Goal: Transaction & Acquisition: Obtain resource

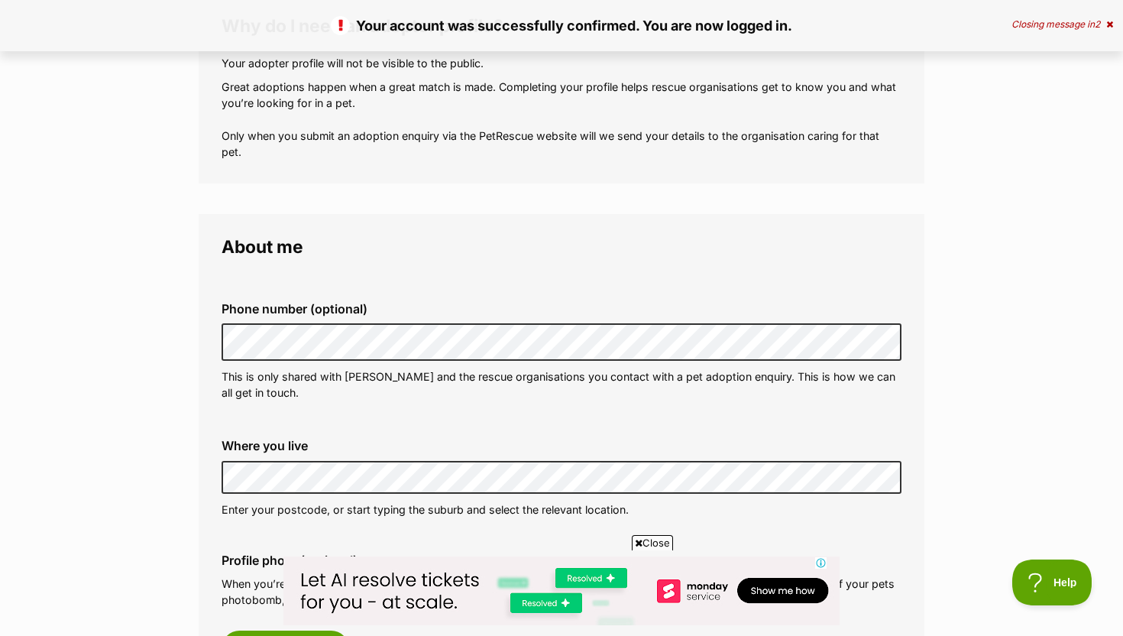
scroll to position [235, 0]
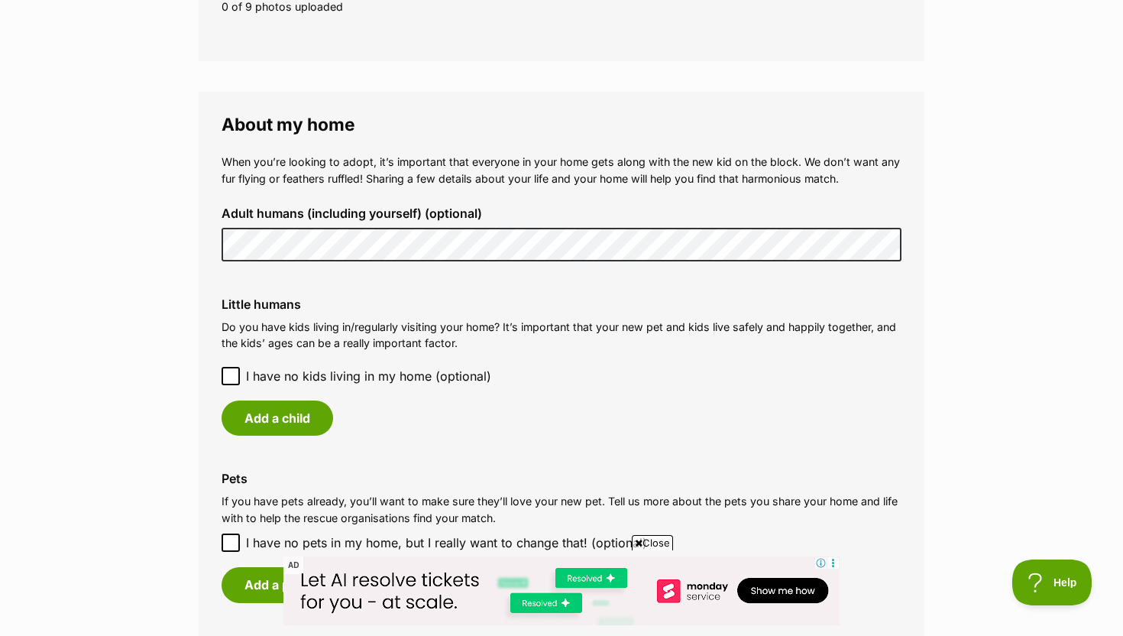
scroll to position [1045, 0]
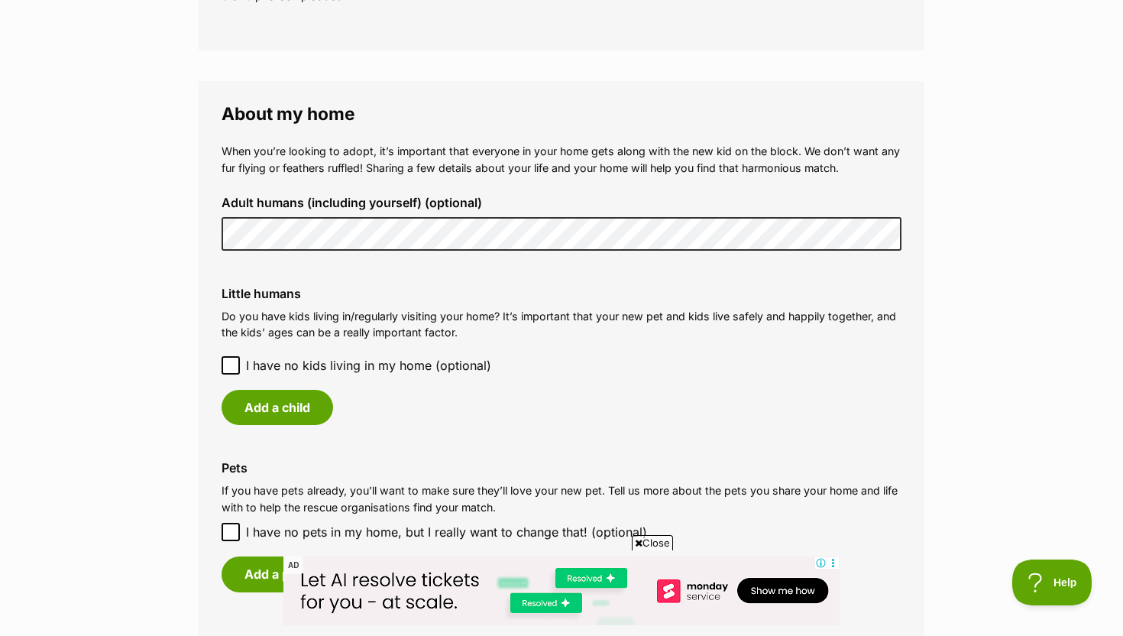
click at [228, 367] on icon at bounding box center [230, 364] width 9 height 7
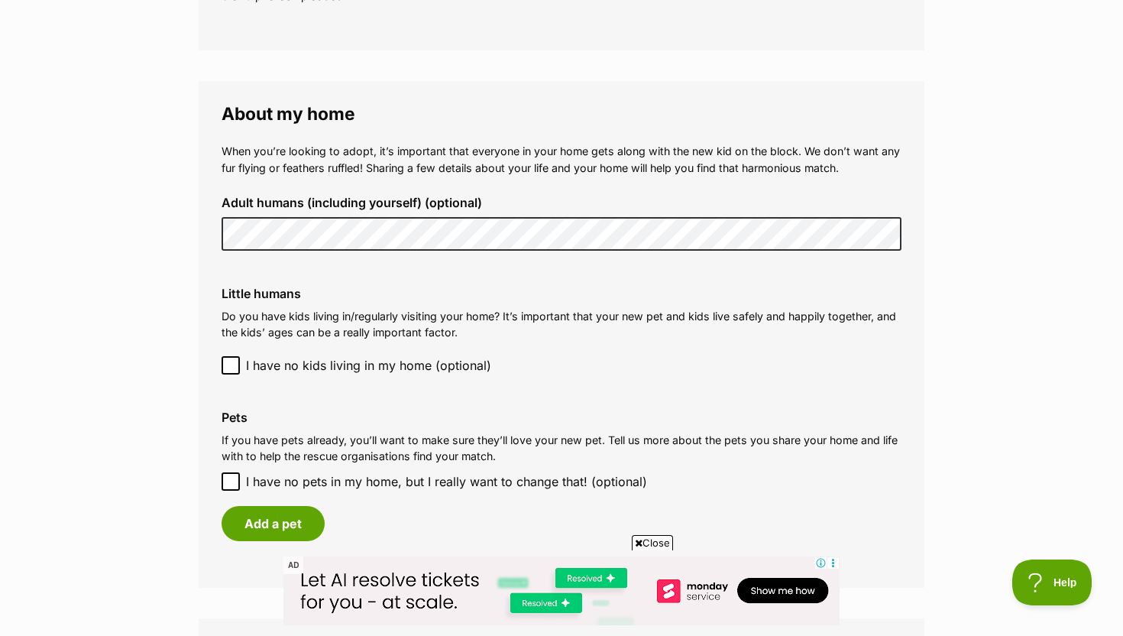
click at [228, 367] on icon at bounding box center [230, 364] width 9 height 7
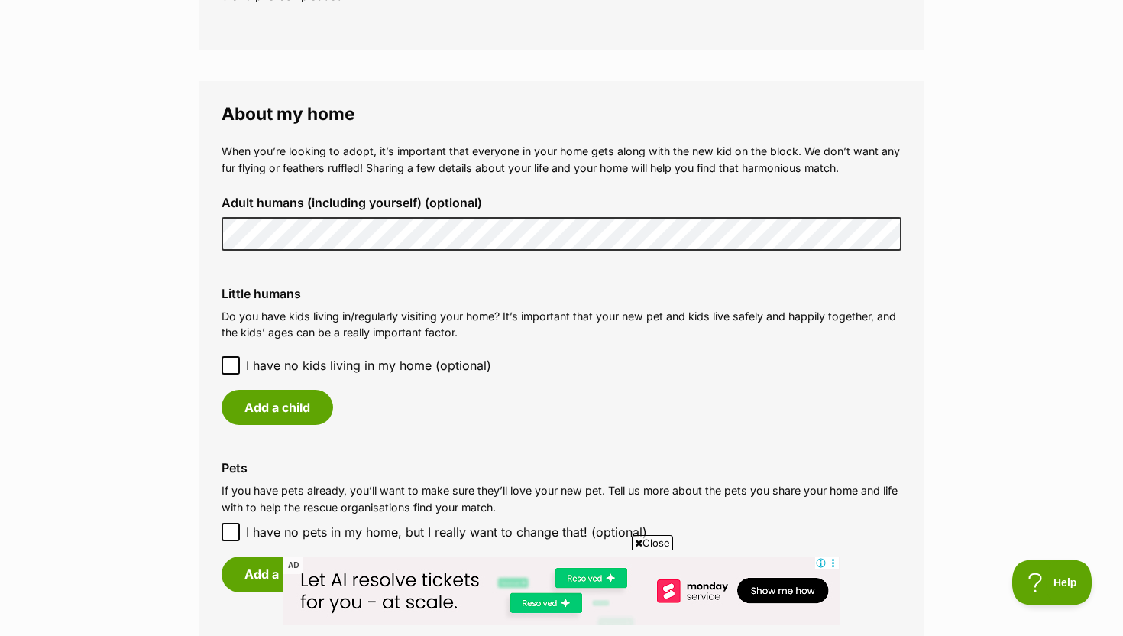
click at [228, 367] on icon at bounding box center [230, 364] width 9 height 7
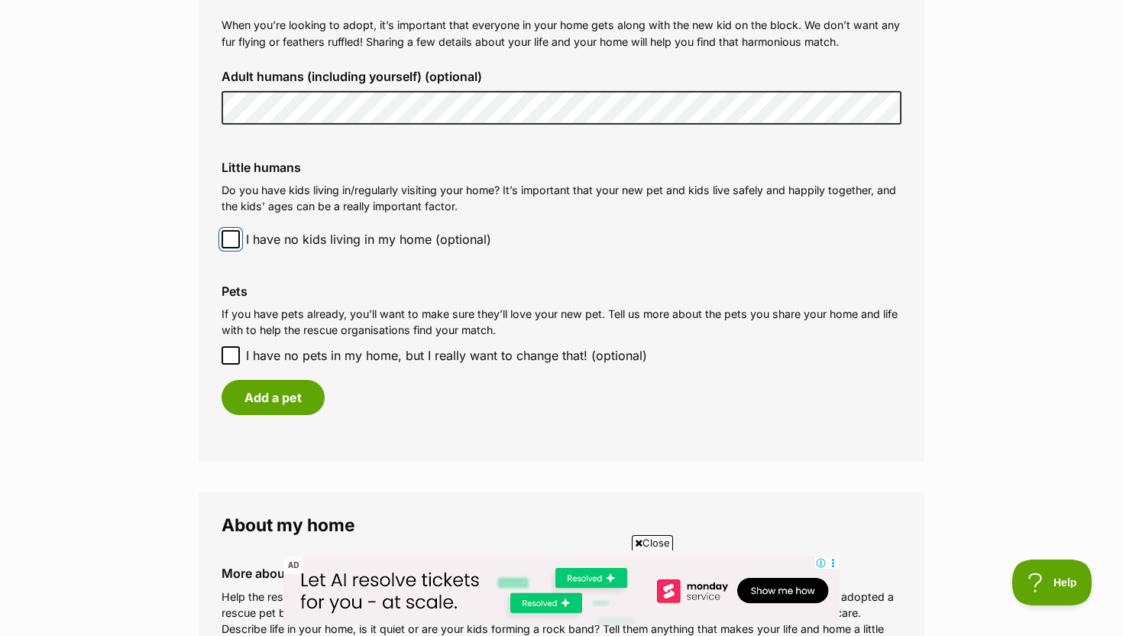
scroll to position [1174, 0]
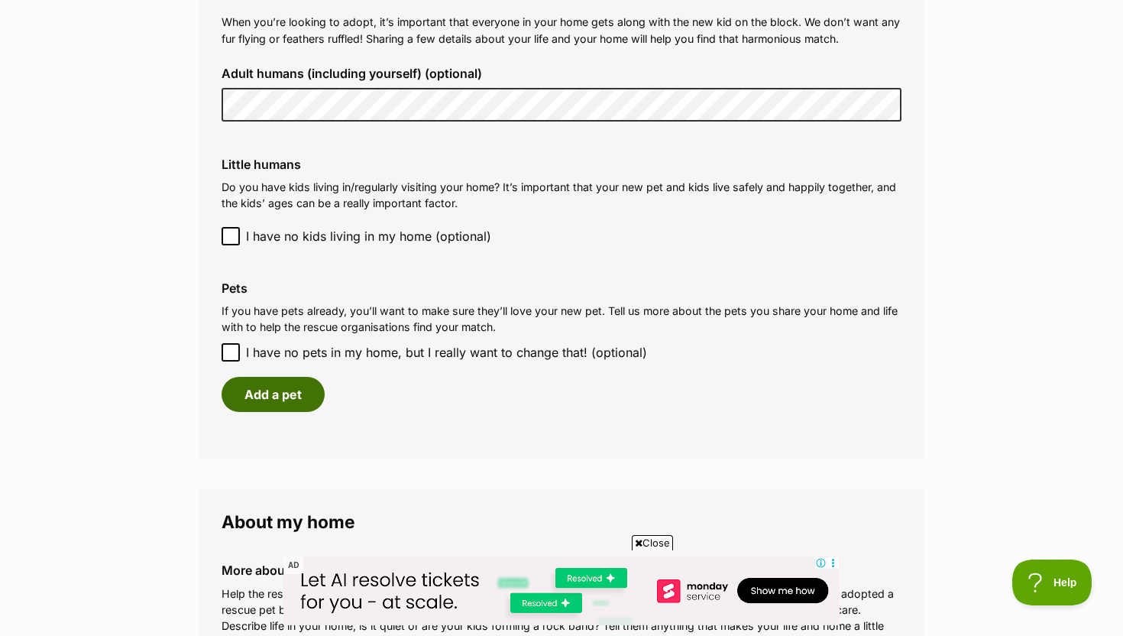
click at [257, 399] on button "Add a pet" at bounding box center [273, 394] width 103 height 35
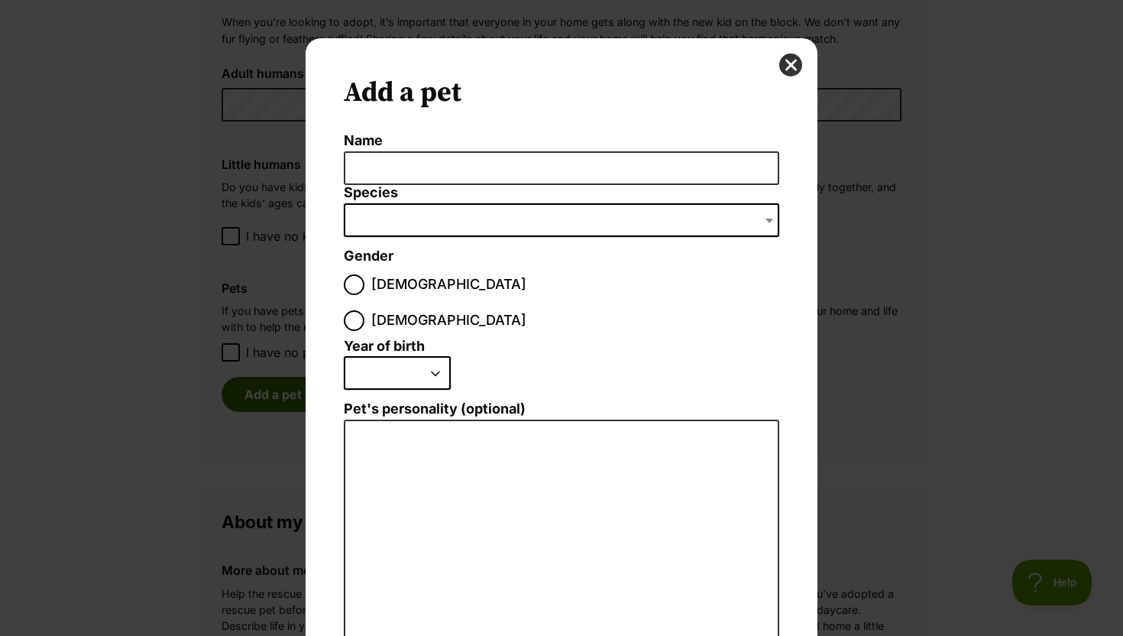
scroll to position [0, 0]
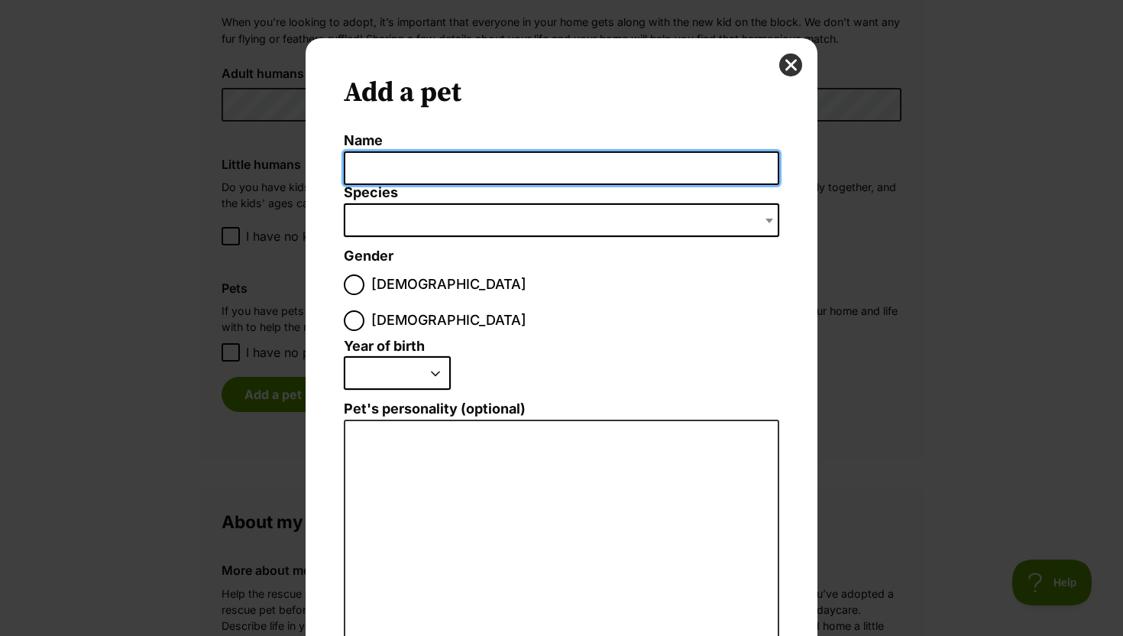
click at [426, 177] on input "Name" at bounding box center [562, 168] width 436 height 34
type input "Olive"
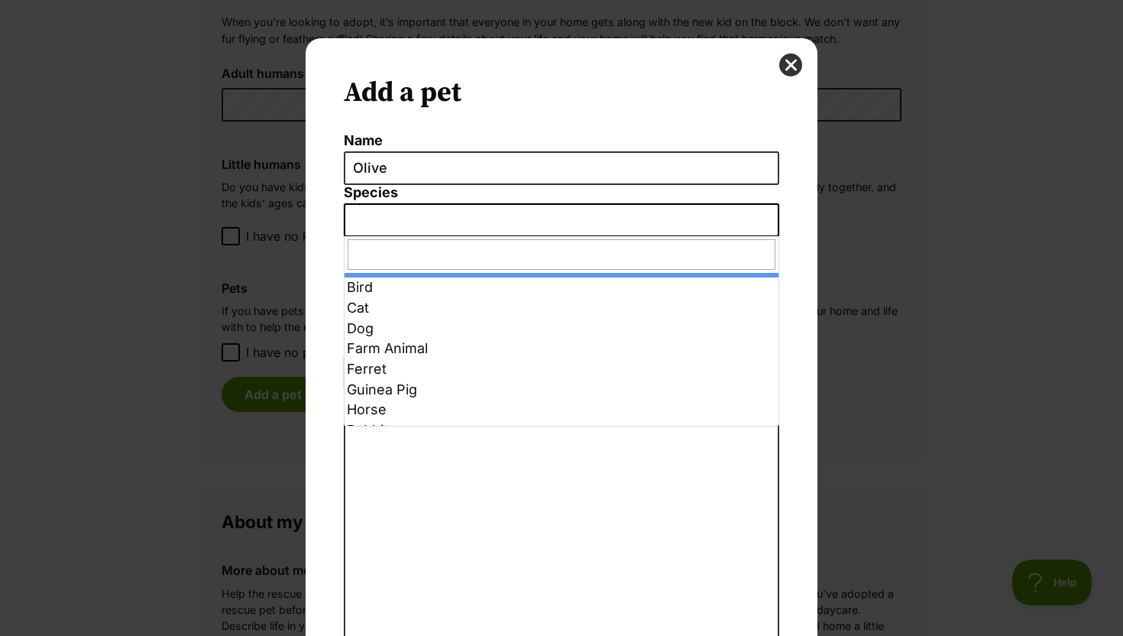
click at [449, 223] on span "Dialog Window - Close (Press escape to close)" at bounding box center [562, 220] width 436 height 34
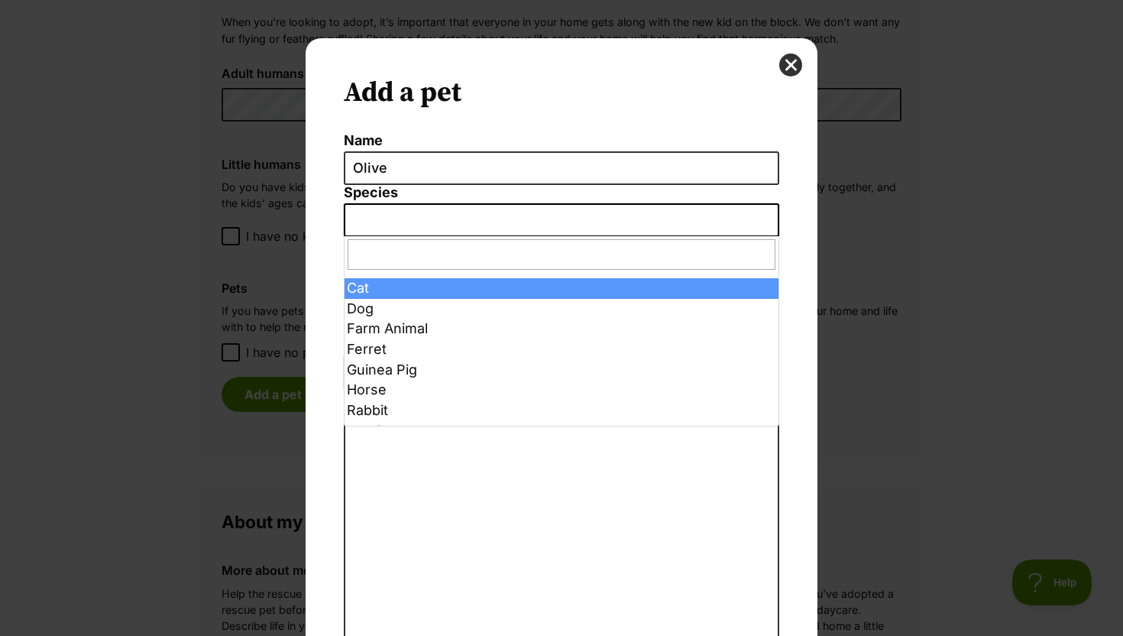
scroll to position [17, 0]
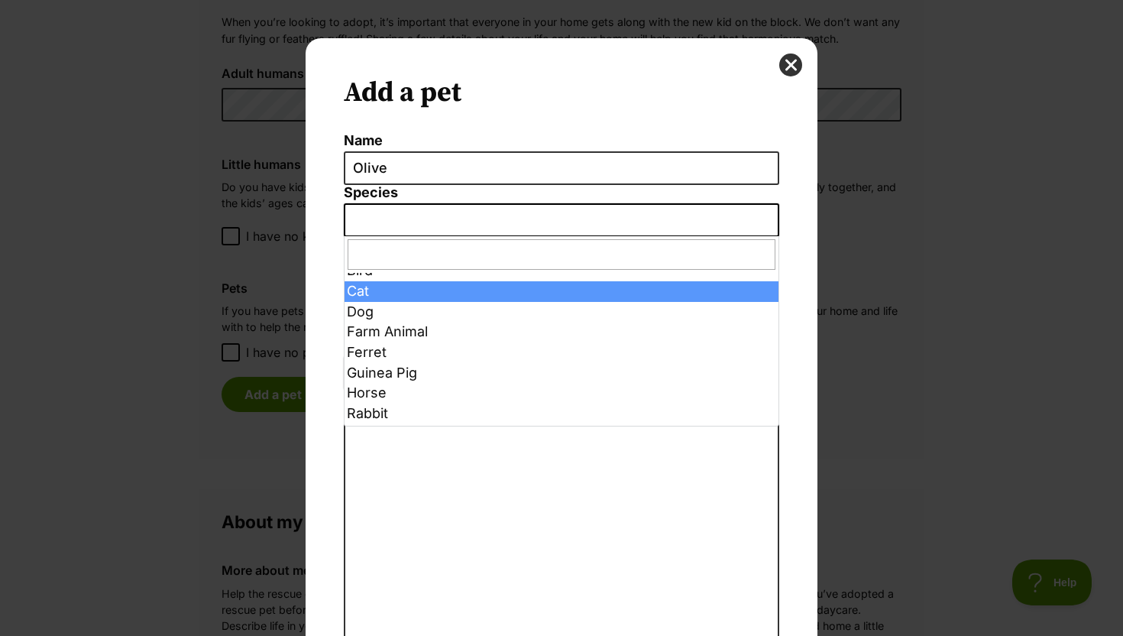
select select "2"
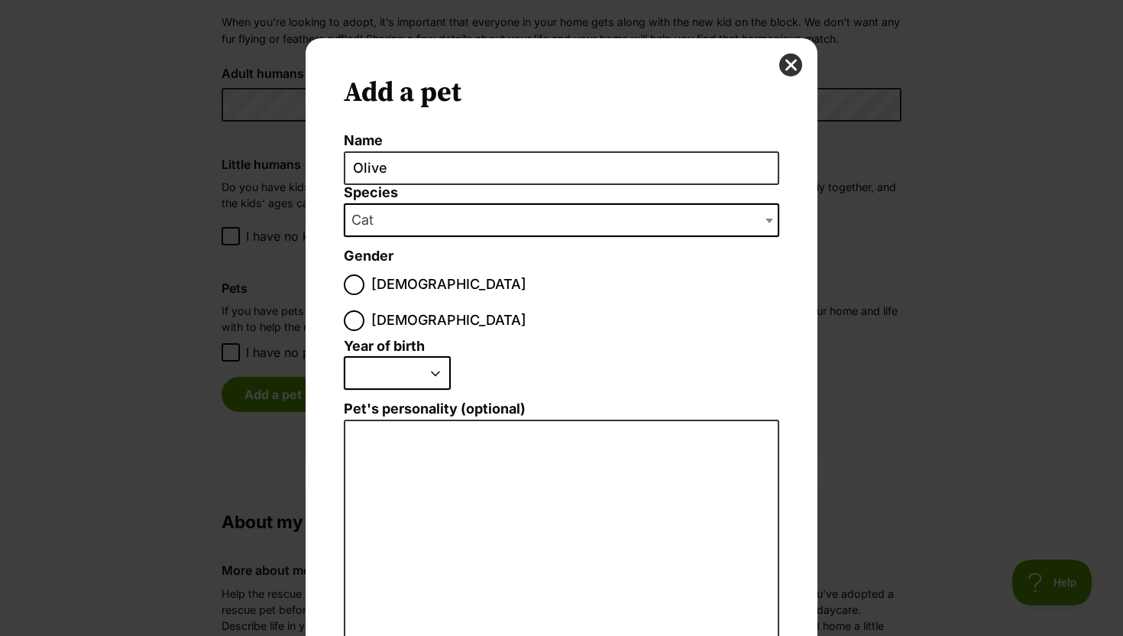
click at [438, 310] on label "Female" at bounding box center [435, 320] width 183 height 21
click at [364, 310] on input "Female" at bounding box center [354, 320] width 21 height 21
radio input "true"
click at [424, 356] on select "2025 2024 2023 2022 2021 2020 2019 2018 2017 2016 2015 2014 2013 2012 2011 2010…" at bounding box center [397, 373] width 107 height 34
select select "2025"
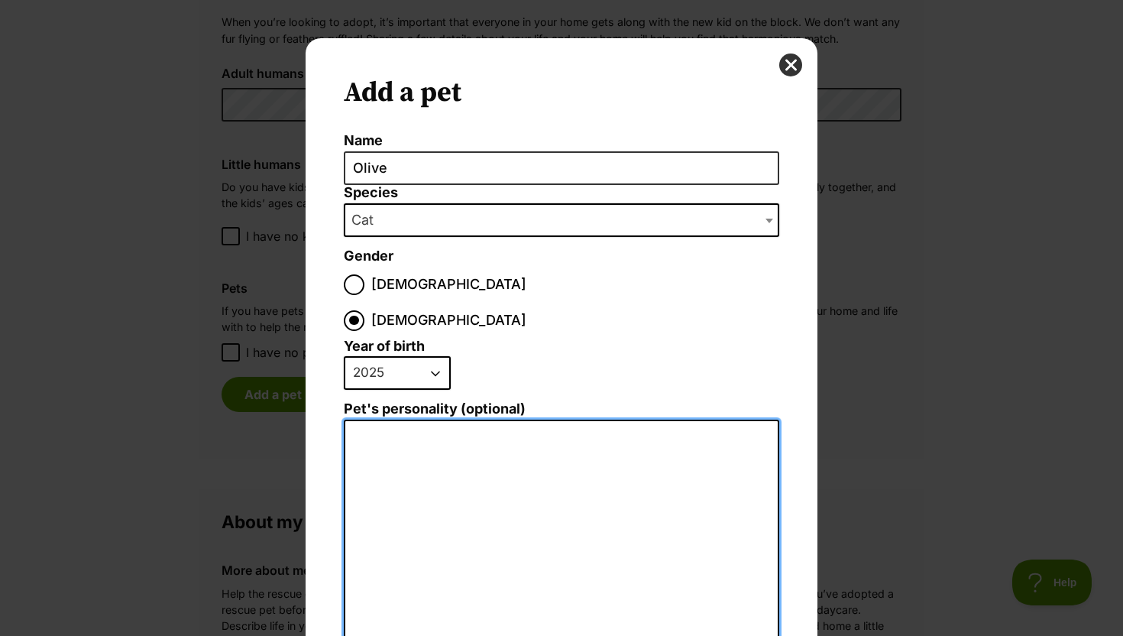
click at [391, 419] on textarea "Pet's personality (optional)" at bounding box center [562, 586] width 436 height 335
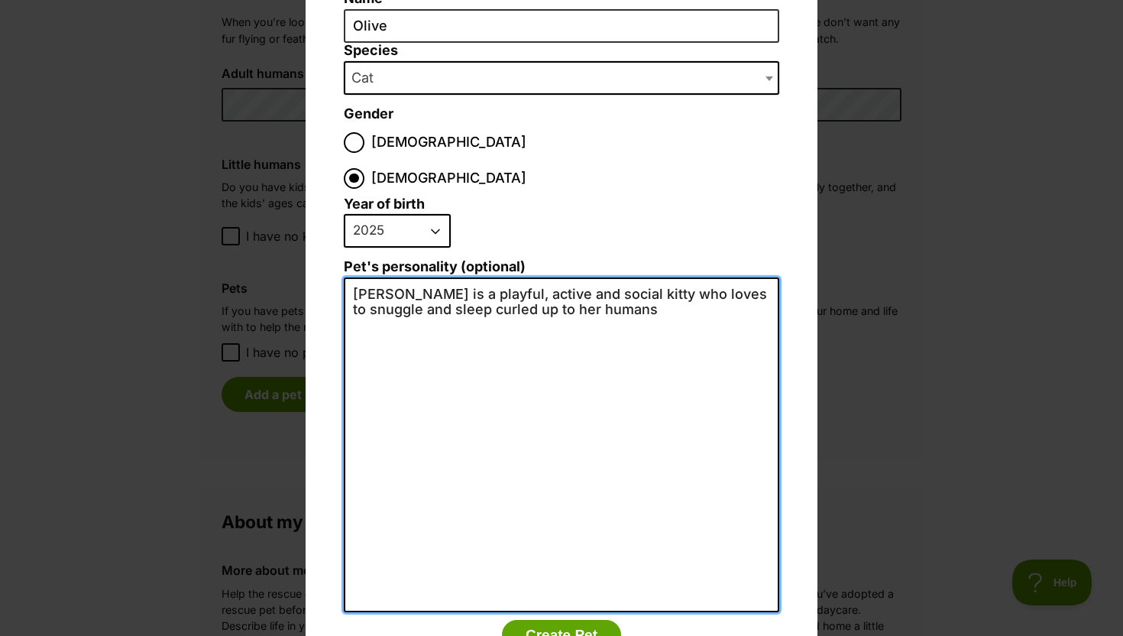
scroll to position [181, 0]
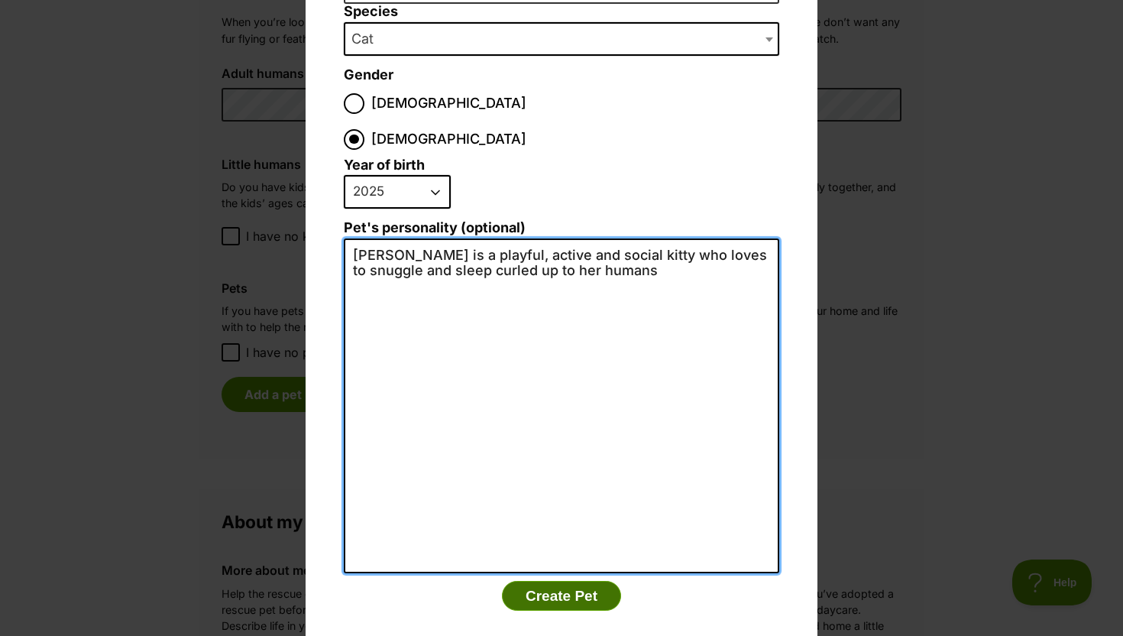
type textarea "Olive is a playful, active and social kitty who loves to snuggle and sleep curl…"
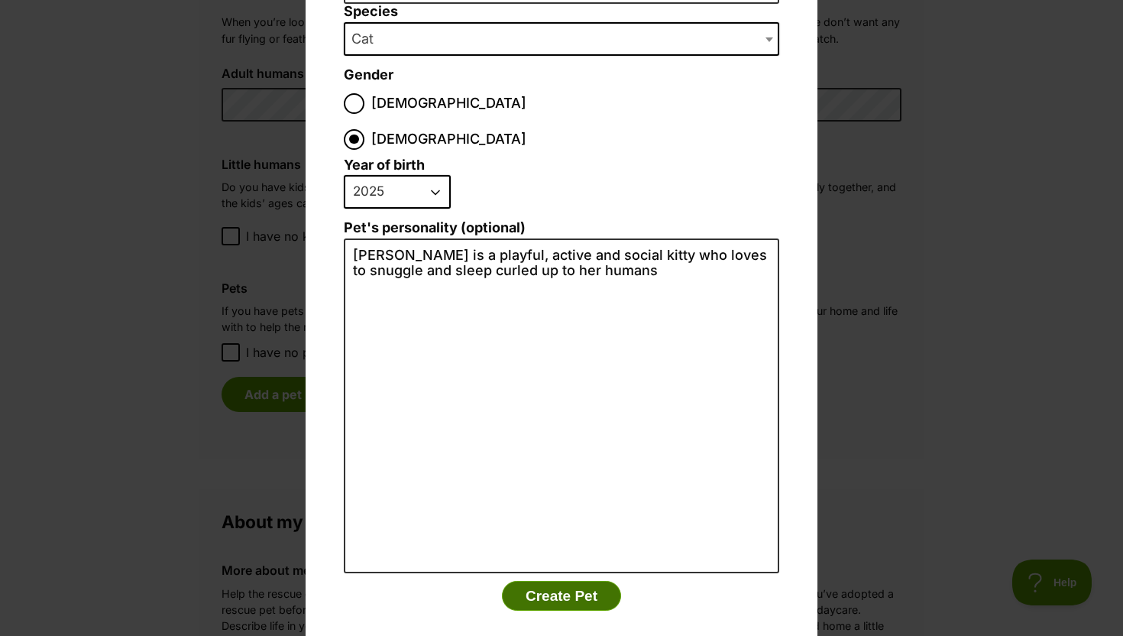
click at [536, 581] on button "Create Pet" at bounding box center [561, 596] width 119 height 31
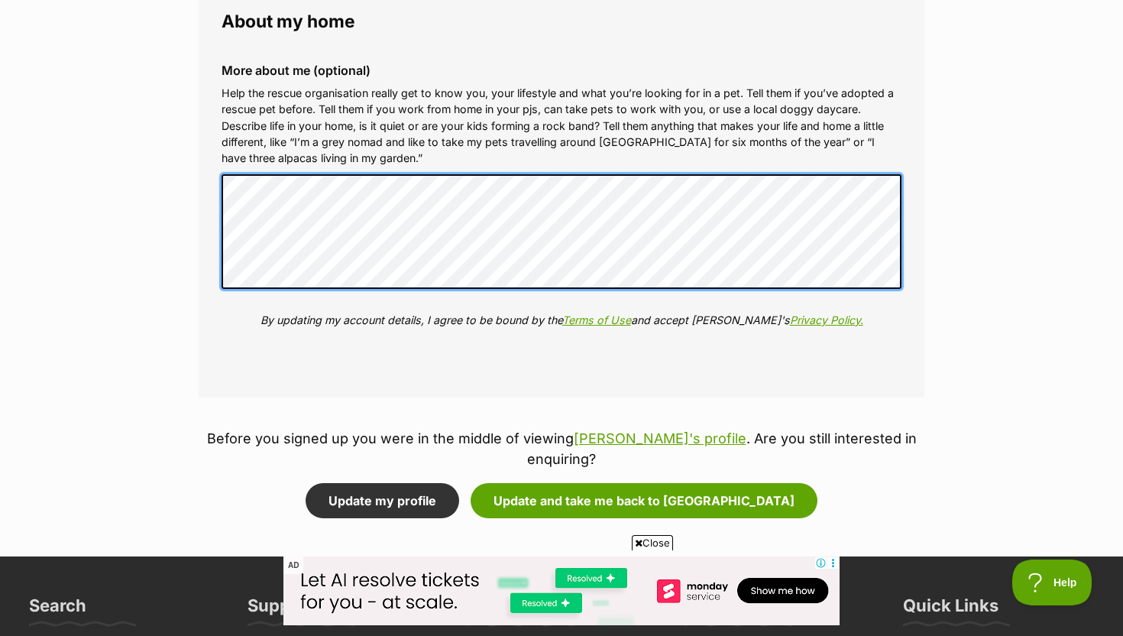
scroll to position [1844, 0]
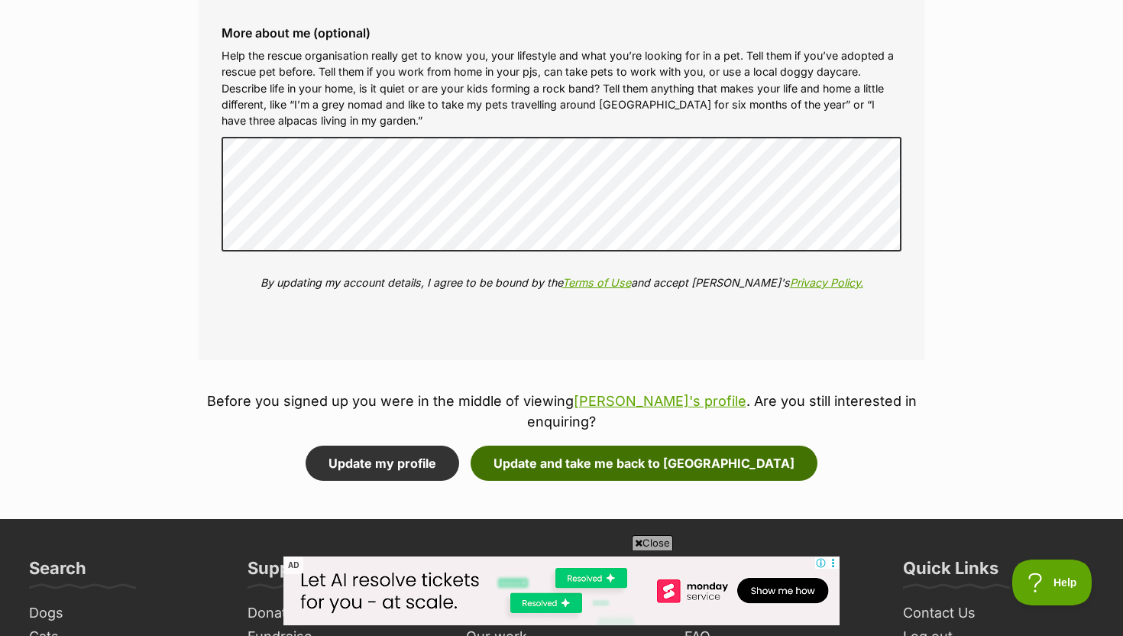
click at [620, 448] on button "Update and take me back to Rito" at bounding box center [644, 462] width 347 height 35
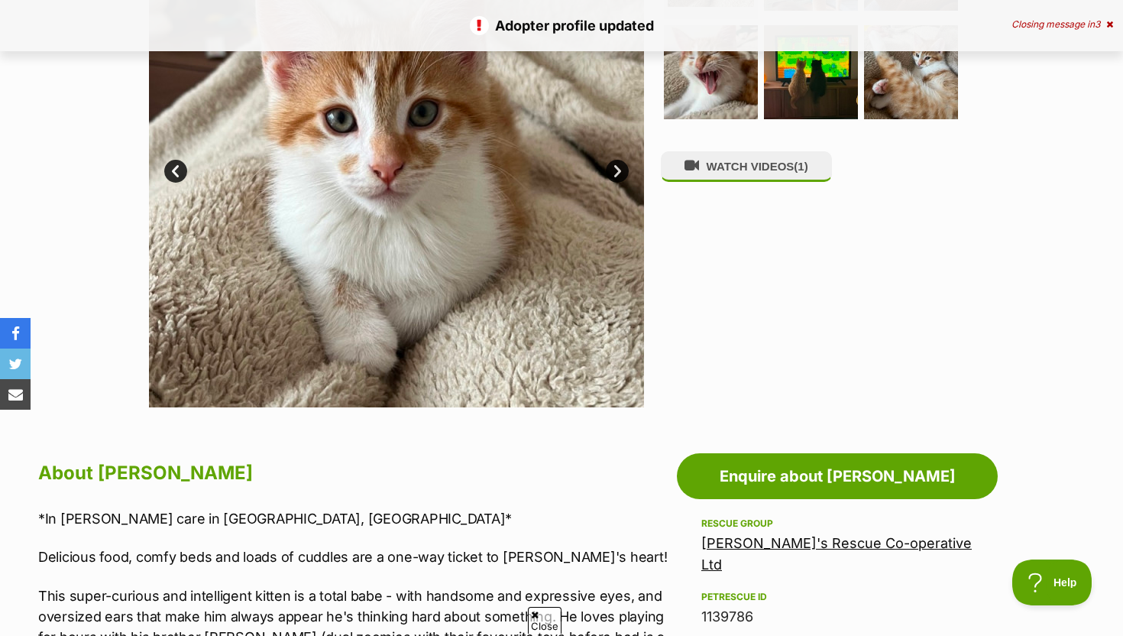
scroll to position [482, 0]
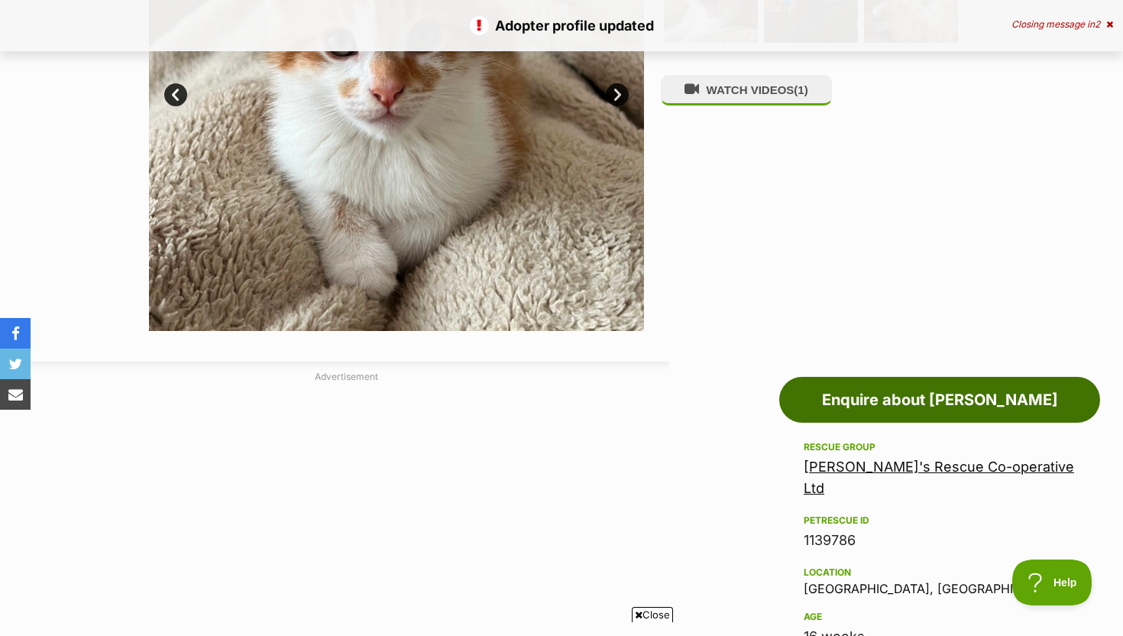
click at [928, 397] on link "Enquire about Rito" at bounding box center [939, 400] width 321 height 46
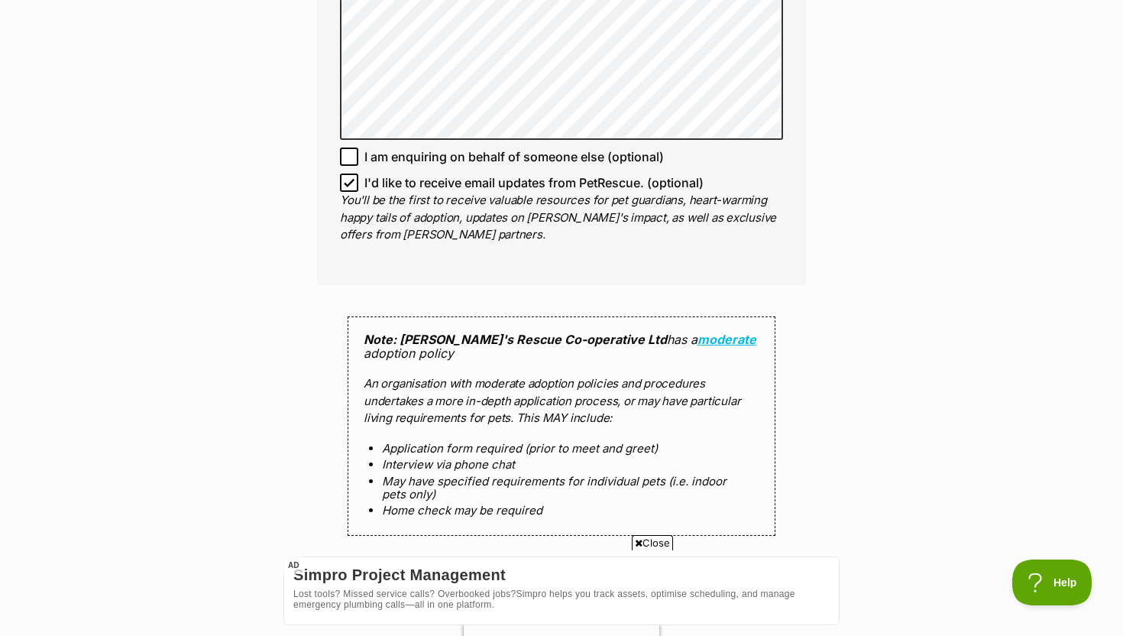
scroll to position [1160, 0]
click at [351, 177] on icon at bounding box center [349, 182] width 11 height 11
click at [351, 173] on input "I'd like to receive email updates from PetRescue. (optional)" at bounding box center [349, 182] width 18 height 18
checkbox input "false"
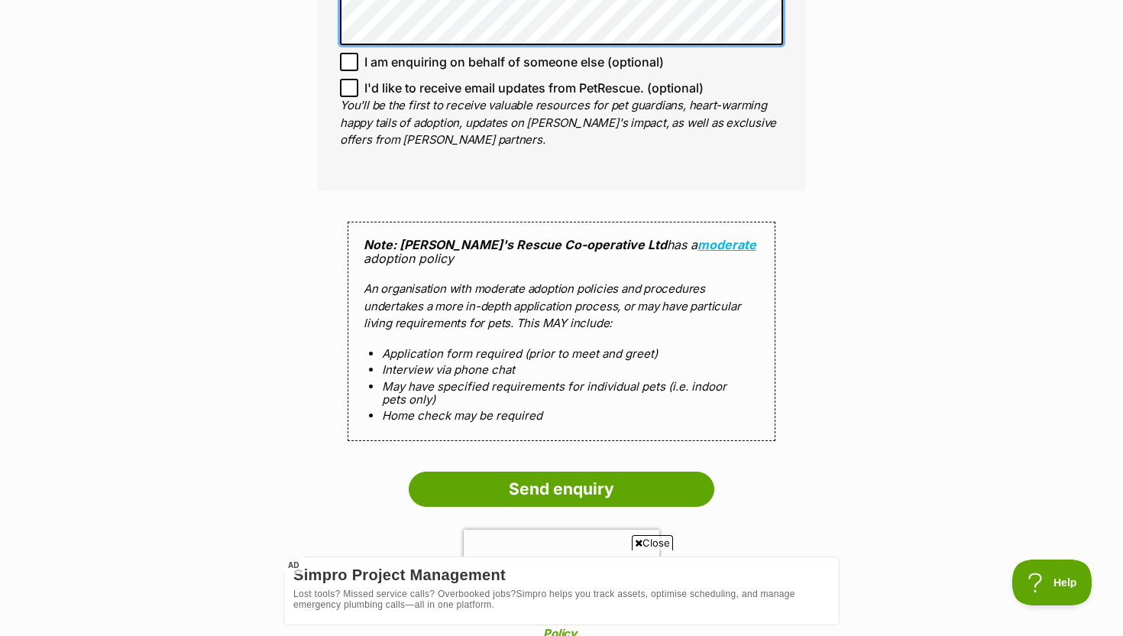
scroll to position [1261, 0]
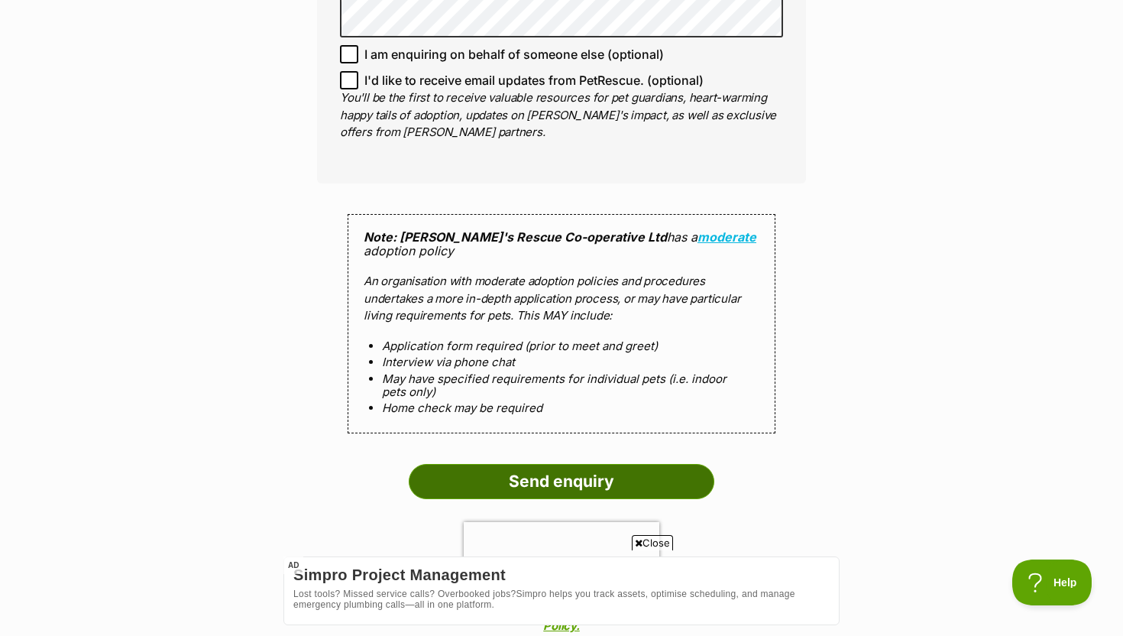
click at [530, 464] on input "Send enquiry" at bounding box center [562, 481] width 306 height 35
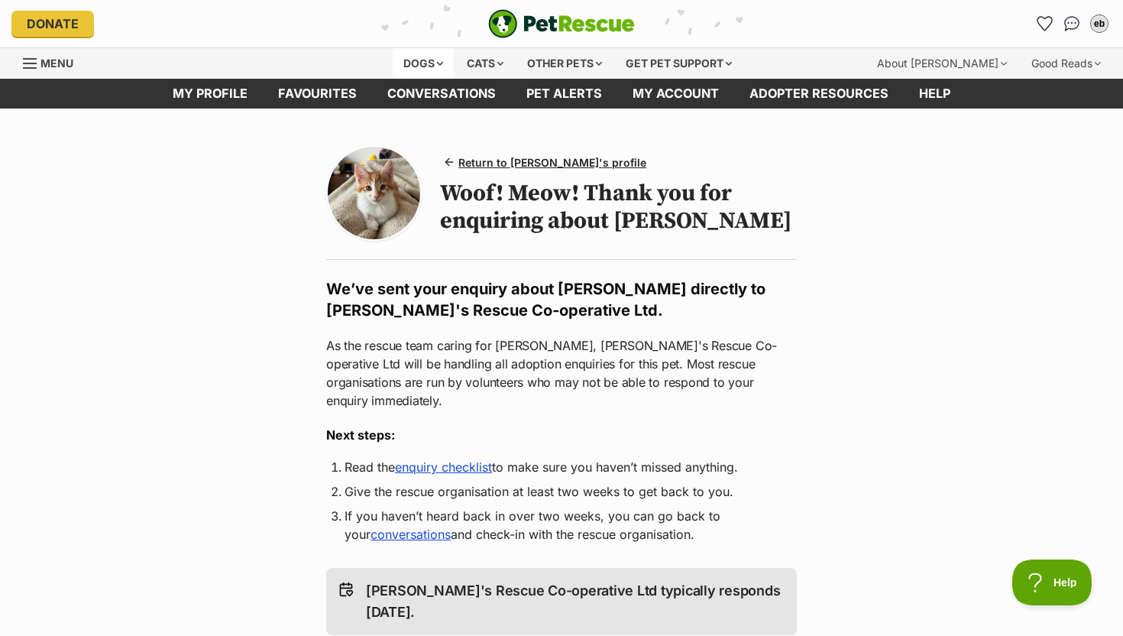
click at [431, 66] on div "Dogs" at bounding box center [423, 63] width 61 height 31
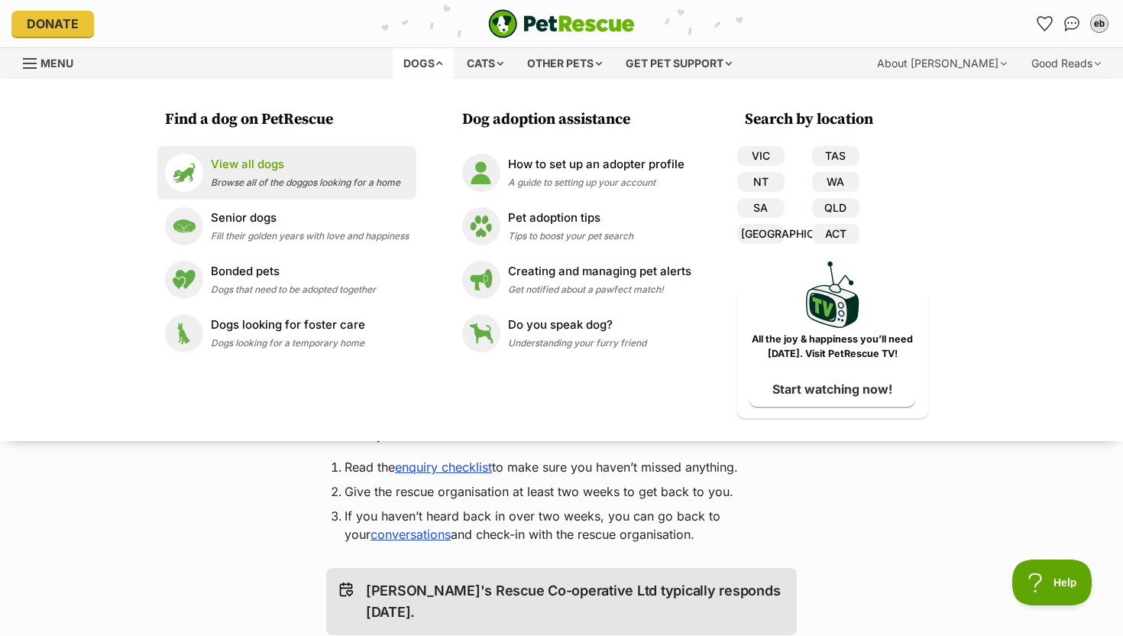
click at [336, 177] on span "Browse all of the doggos looking for a home" at bounding box center [305, 182] width 189 height 11
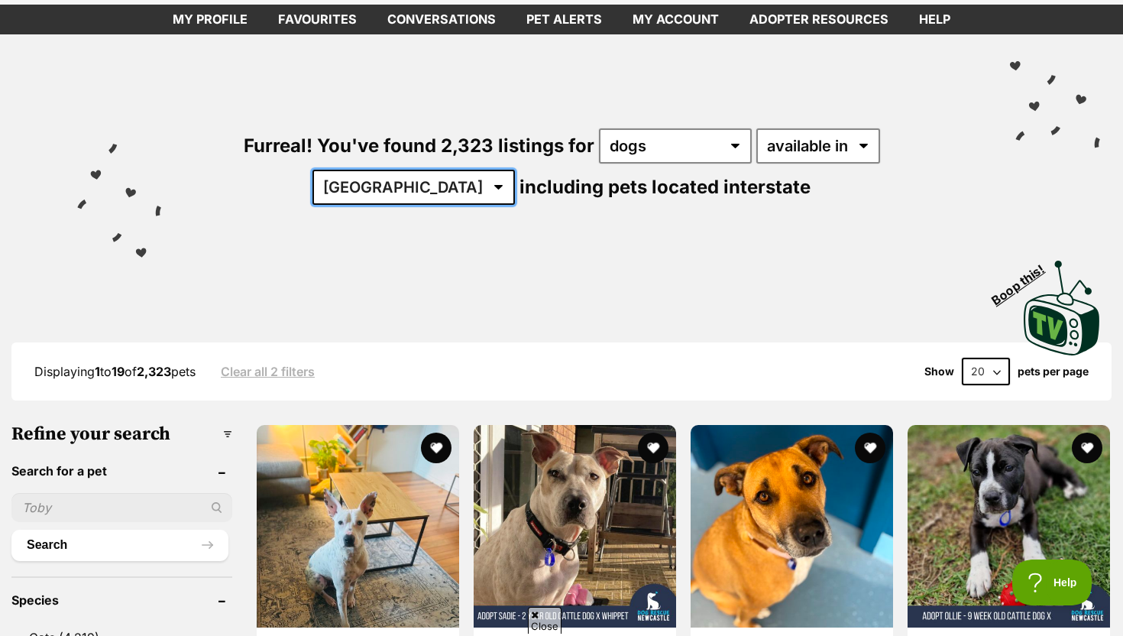
click at [515, 170] on select "[GEOGRAPHIC_DATA] [GEOGRAPHIC_DATA] [GEOGRAPHIC_DATA] [GEOGRAPHIC_DATA] [GEOGRA…" at bounding box center [414, 187] width 202 height 35
select select "[GEOGRAPHIC_DATA]"
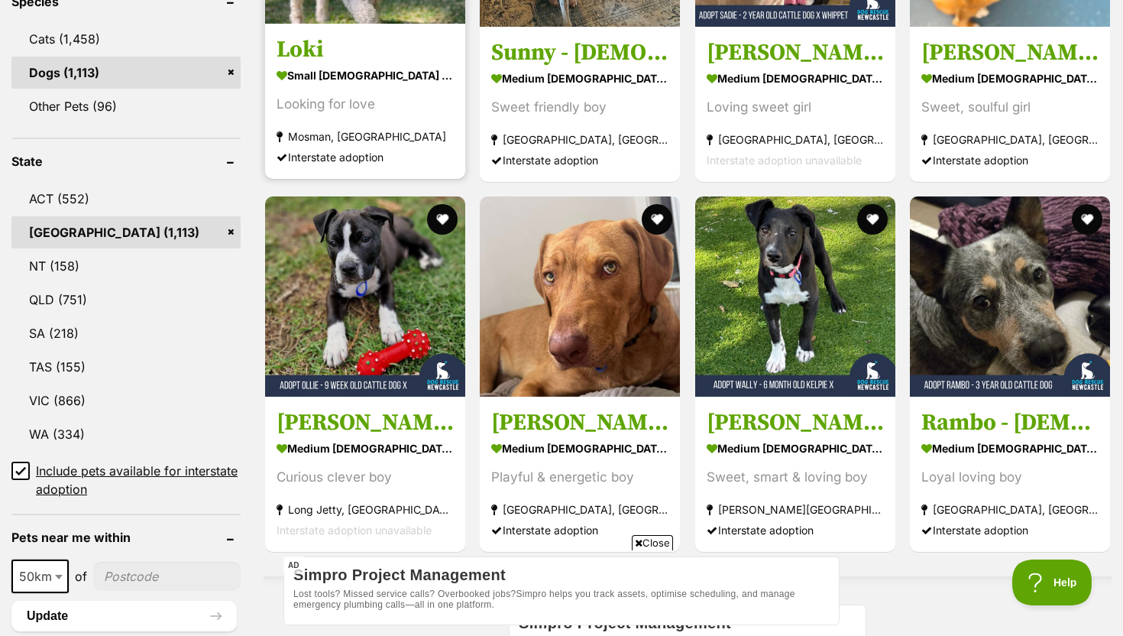
scroll to position [673, 0]
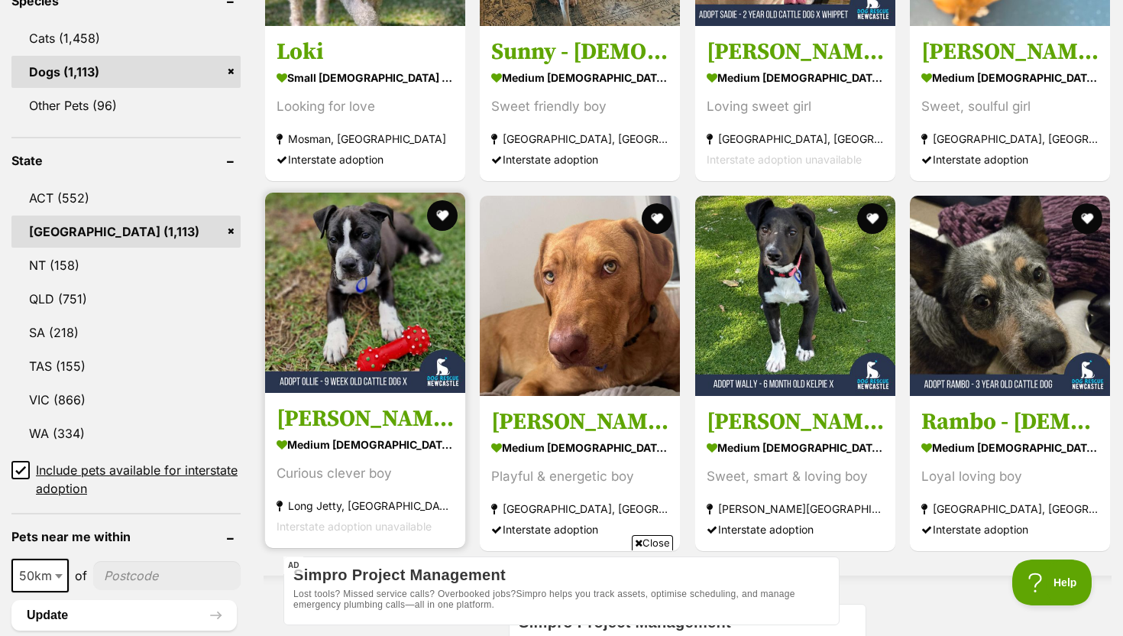
click at [392, 287] on img at bounding box center [365, 293] width 200 height 200
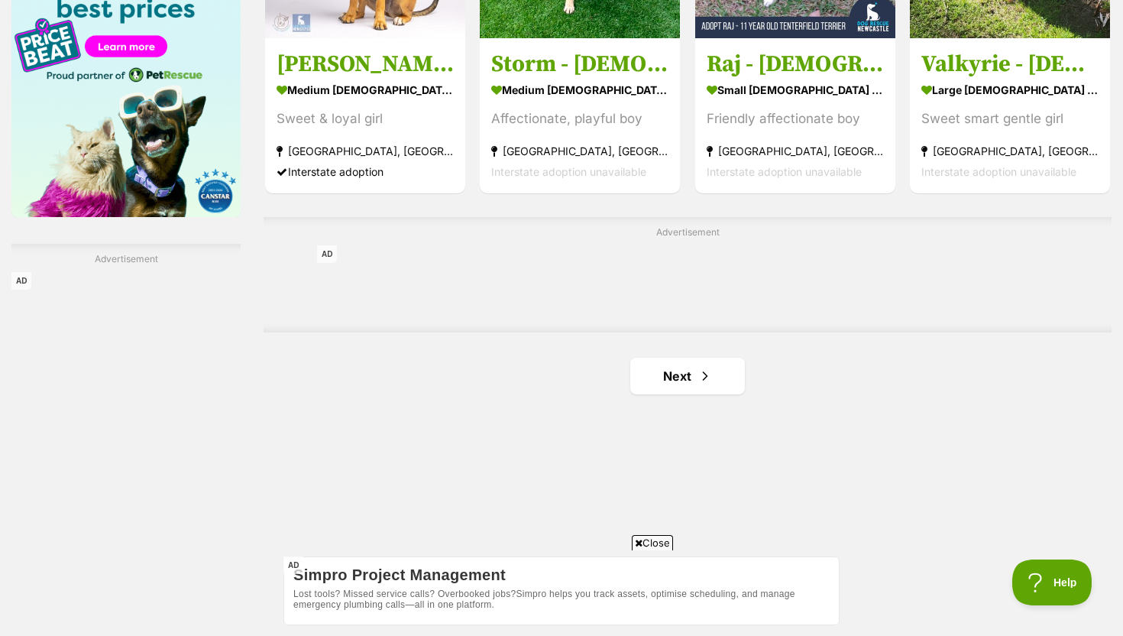
scroll to position [2462, 0]
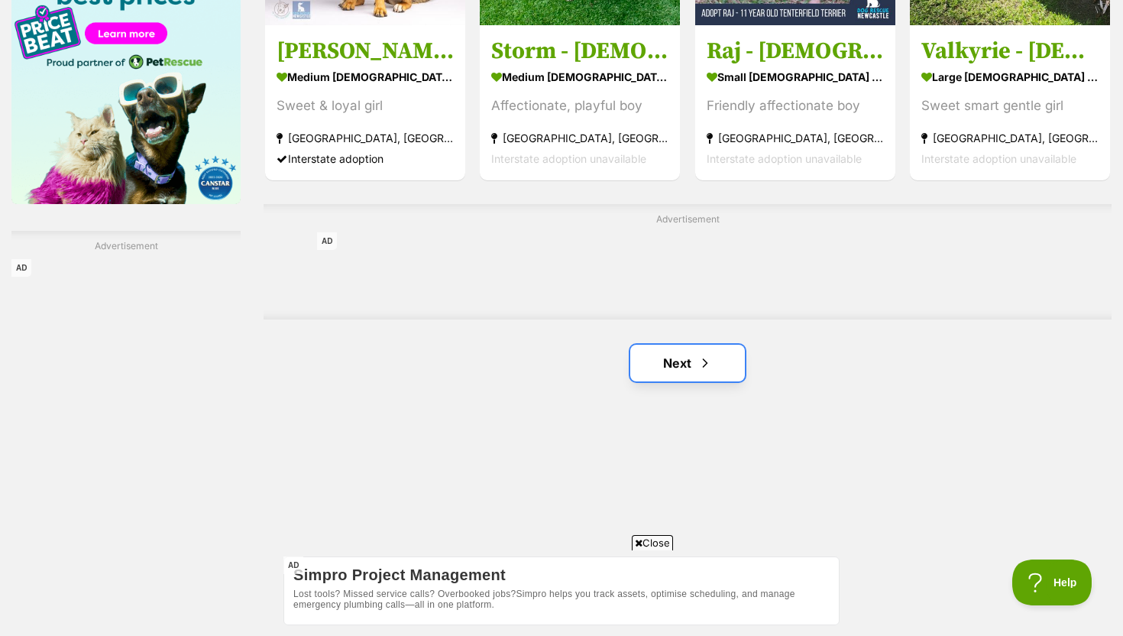
click at [714, 360] on link "Next" at bounding box center [687, 363] width 115 height 37
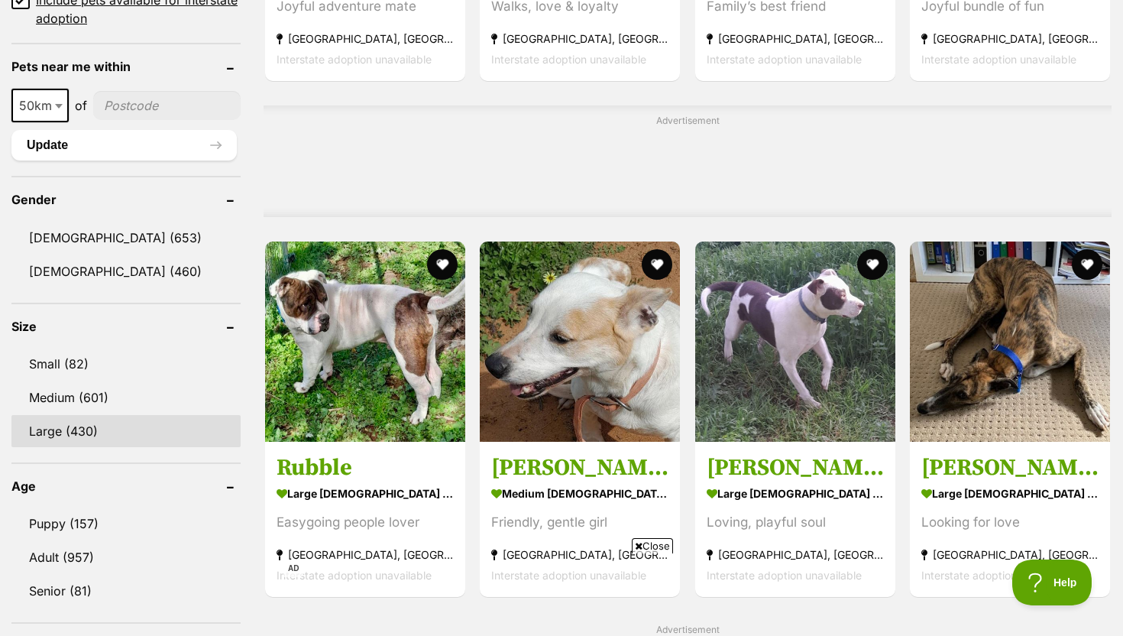
scroll to position [1148, 0]
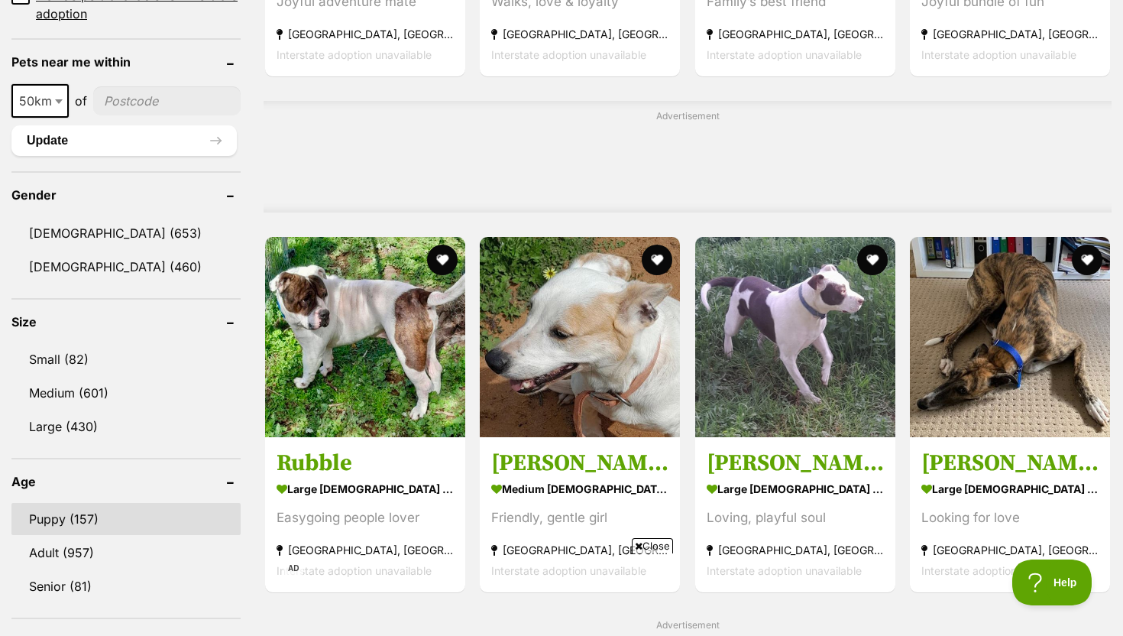
click at [99, 503] on link "Puppy (157)" at bounding box center [125, 519] width 229 height 32
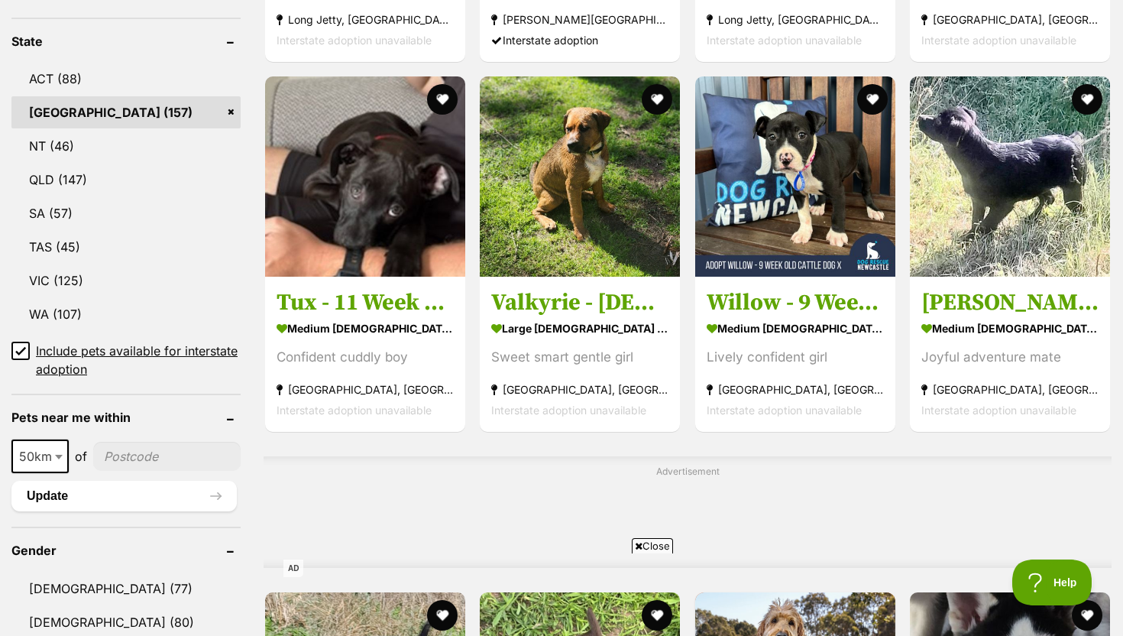
scroll to position [825, 0]
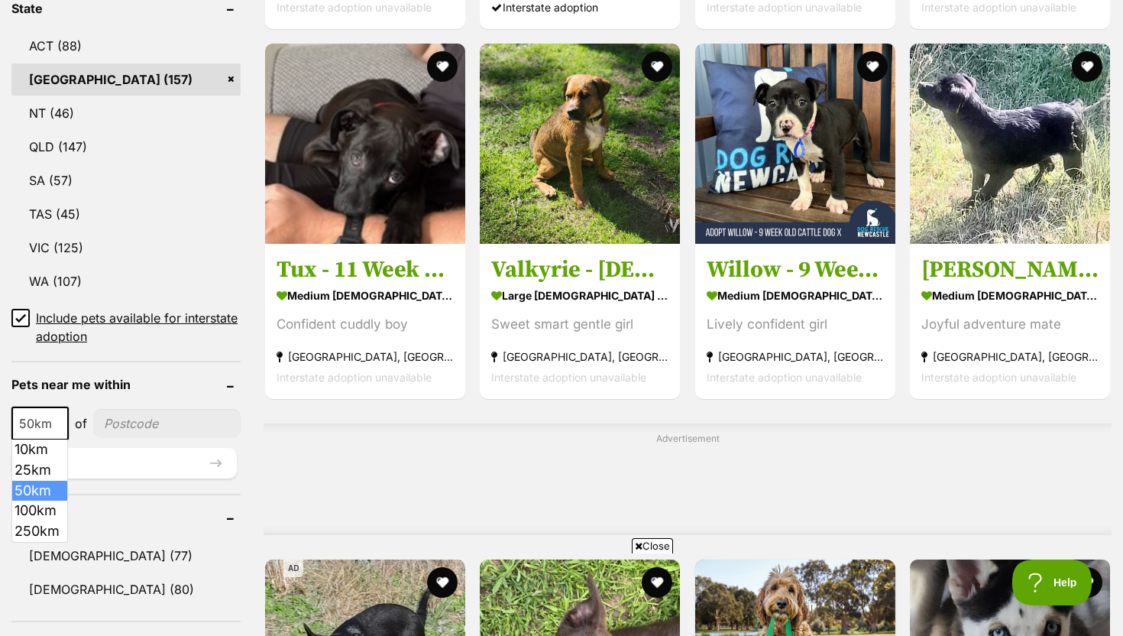
click at [49, 429] on span "50km" at bounding box center [40, 423] width 54 height 21
click at [113, 441] on div "10km 25km 50km 100km 250km 50km of Update" at bounding box center [125, 442] width 229 height 72
click at [125, 435] on input"] "postcode" at bounding box center [166, 423] width 147 height 29
type input"] "2033"
click at [121, 471] on button "Update" at bounding box center [123, 463] width 225 height 31
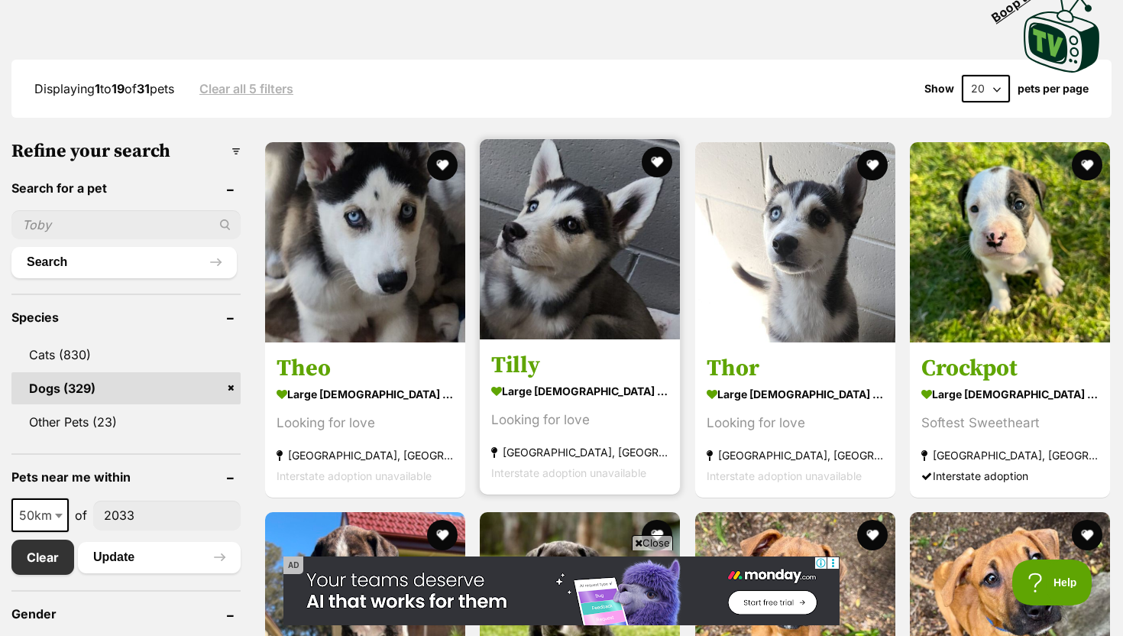
click at [539, 309] on img at bounding box center [580, 239] width 200 height 200
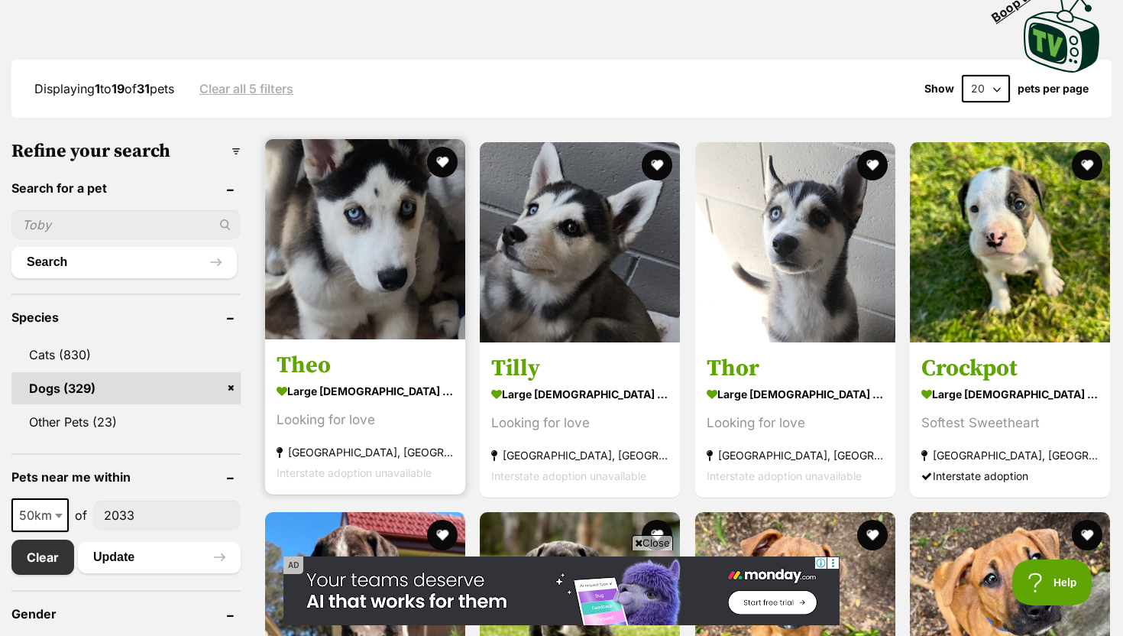
click at [318, 355] on h3 "Theo" at bounding box center [365, 365] width 177 height 29
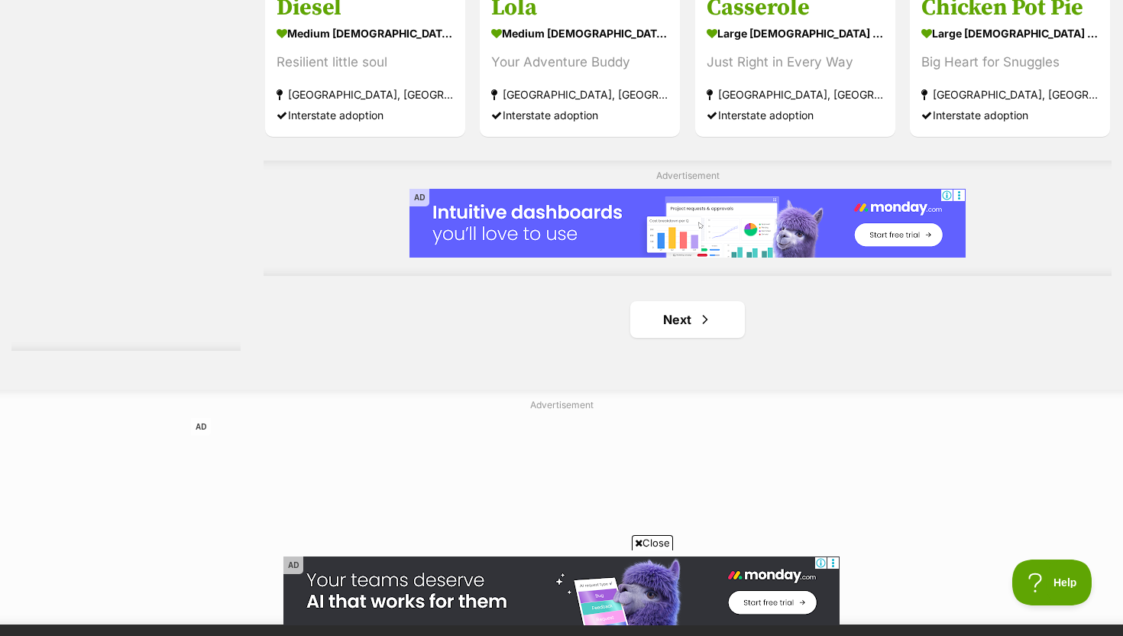
scroll to position [2476, 0]
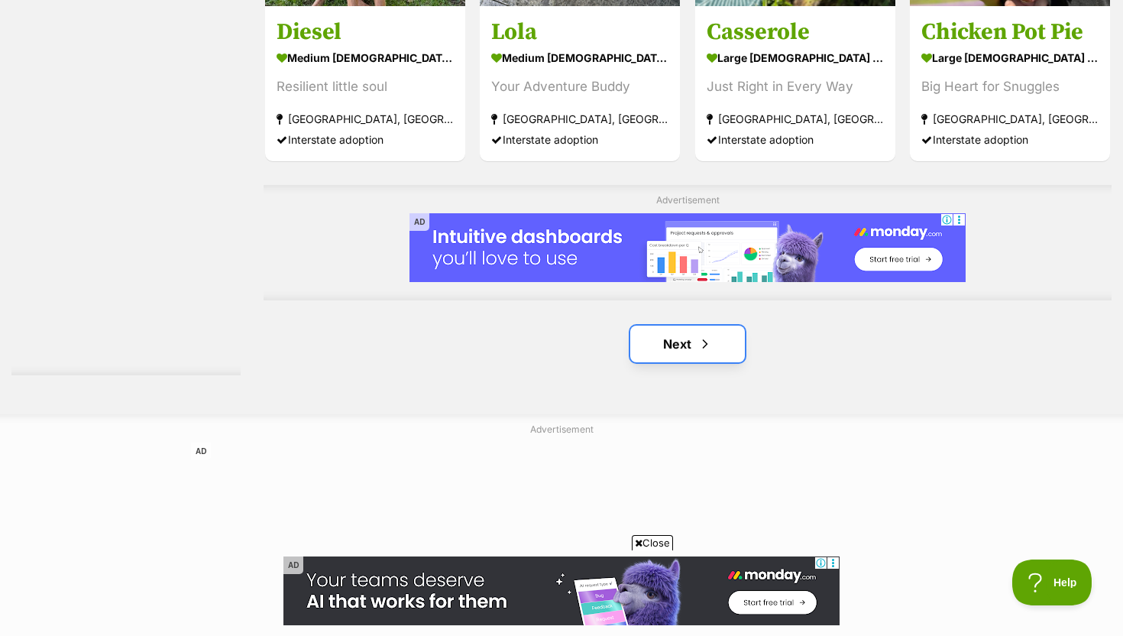
click at [687, 351] on link "Next" at bounding box center [687, 343] width 115 height 37
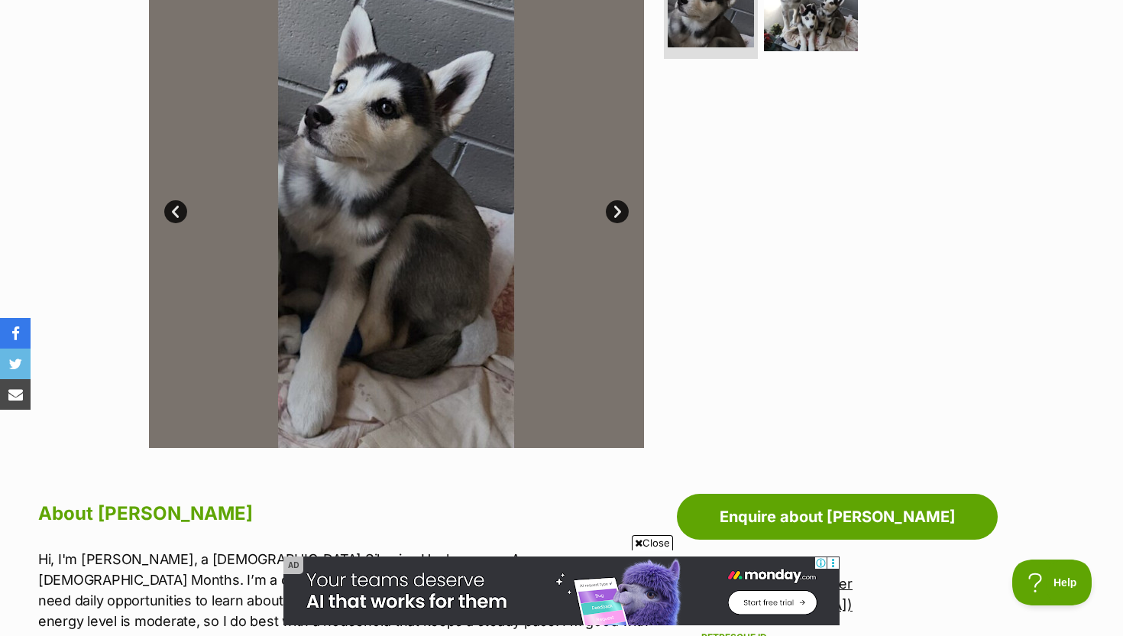
scroll to position [387, 0]
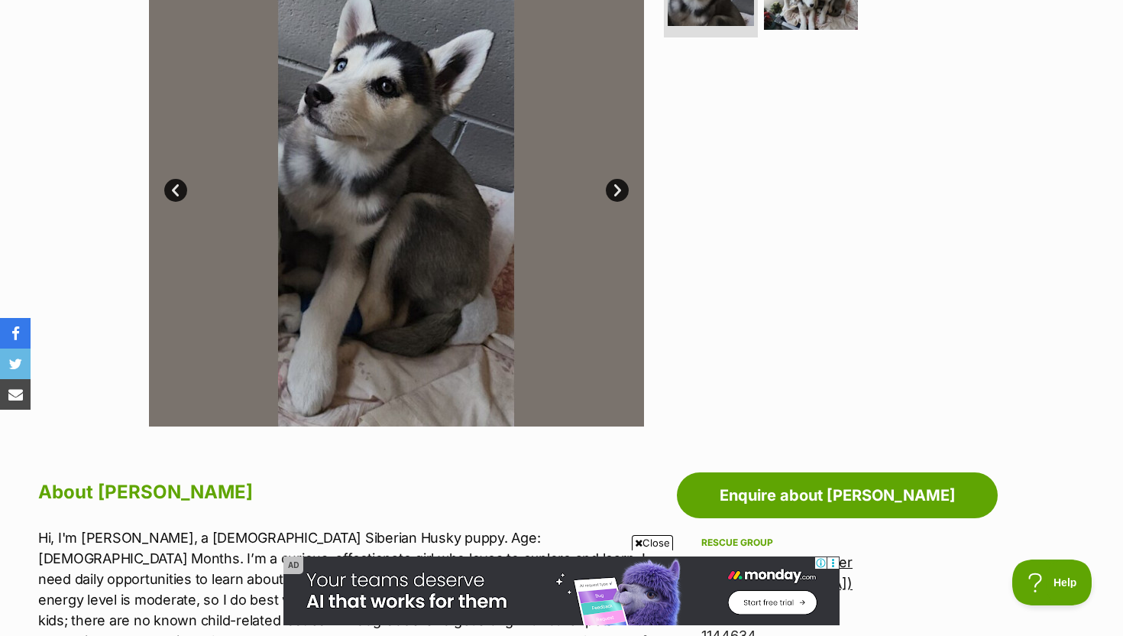
click at [611, 181] on link "Next" at bounding box center [617, 190] width 23 height 23
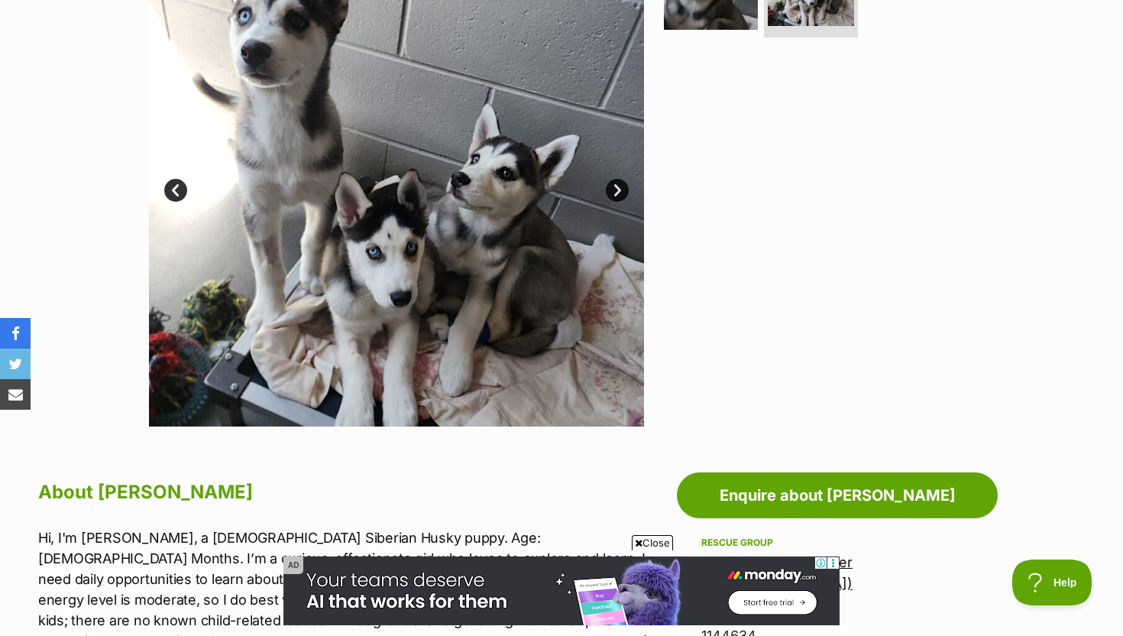
click at [611, 181] on link "Next" at bounding box center [617, 190] width 23 height 23
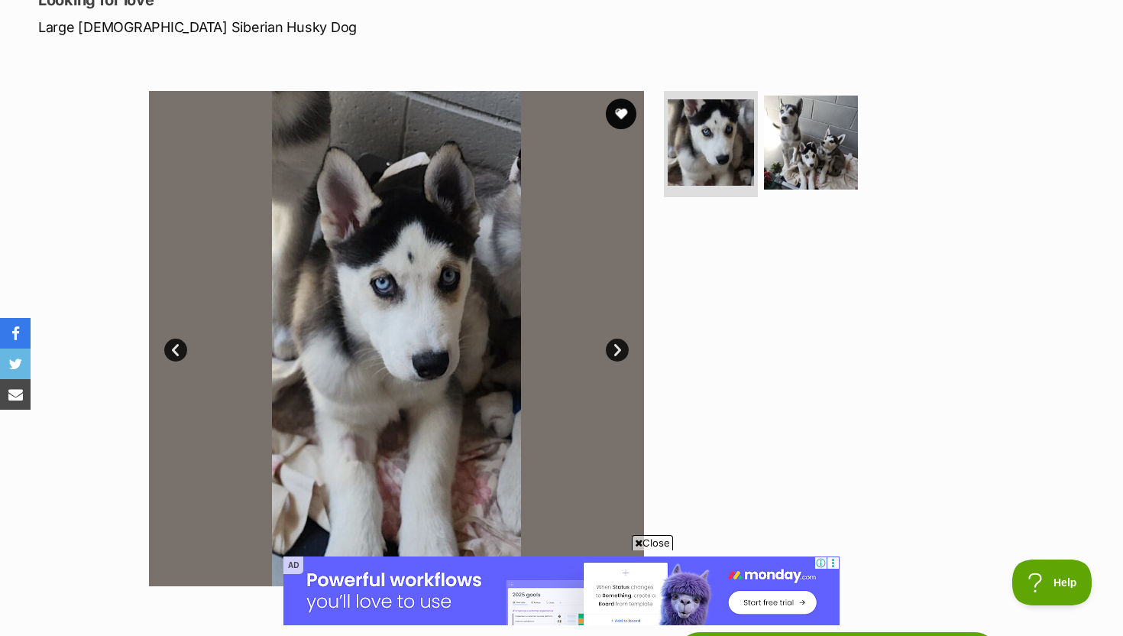
scroll to position [229, 0]
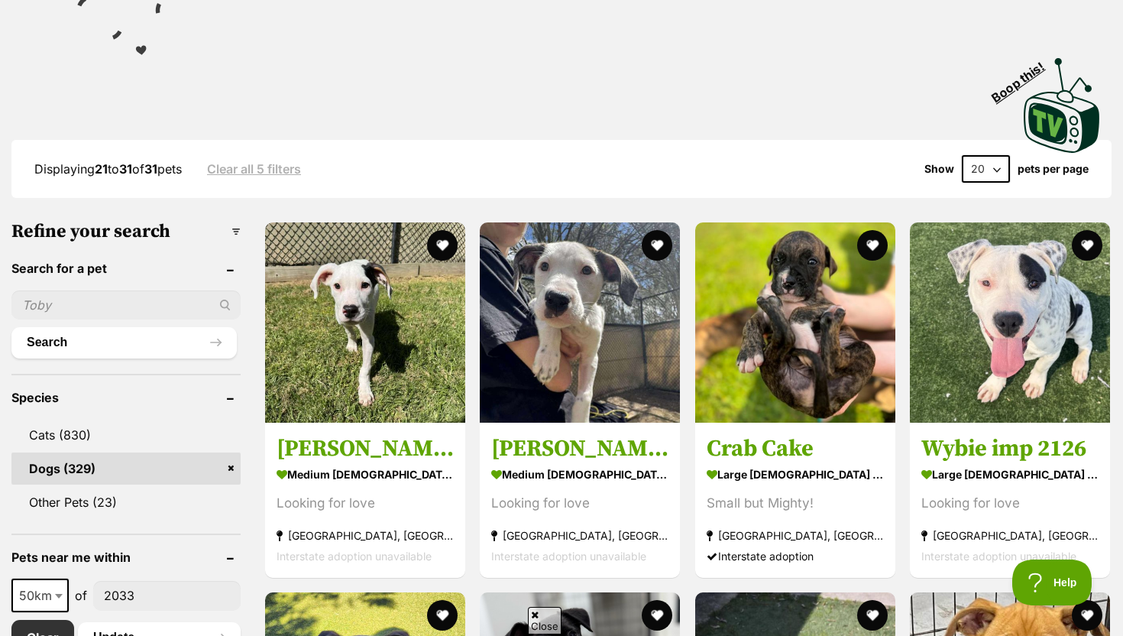
scroll to position [630, 0]
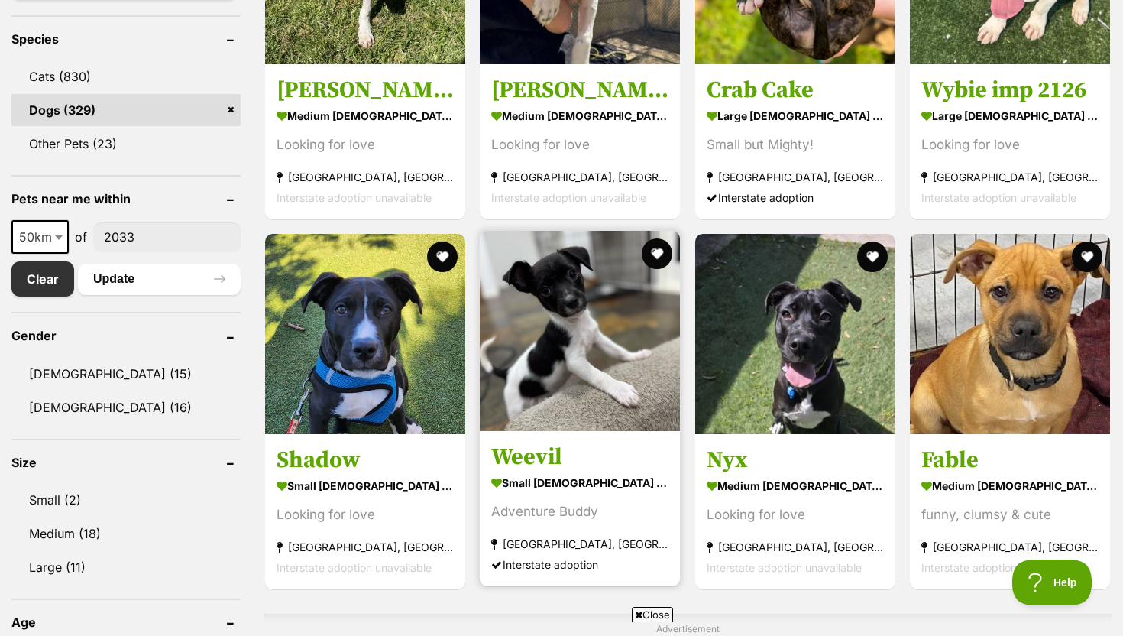
click at [583, 400] on img at bounding box center [580, 331] width 200 height 200
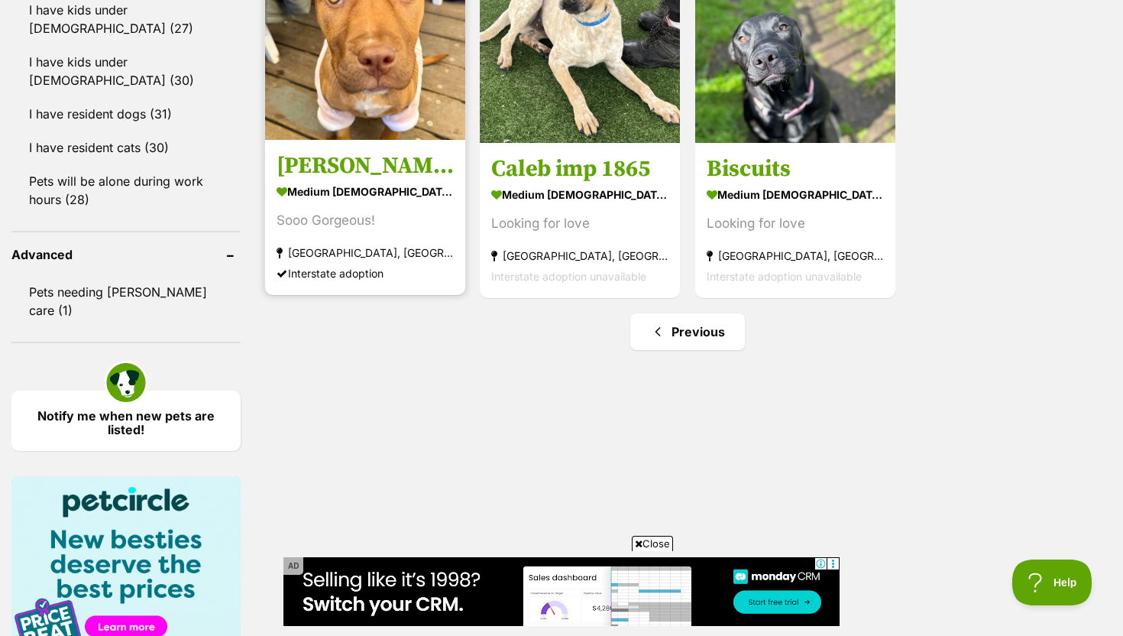
scroll to position [0, 0]
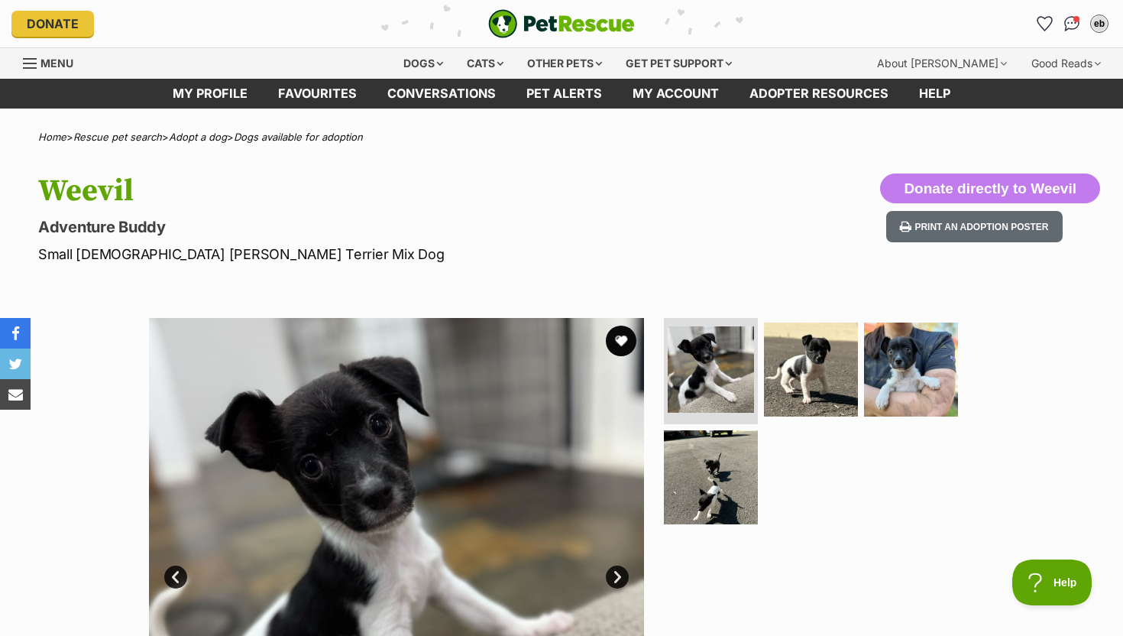
scroll to position [28, 0]
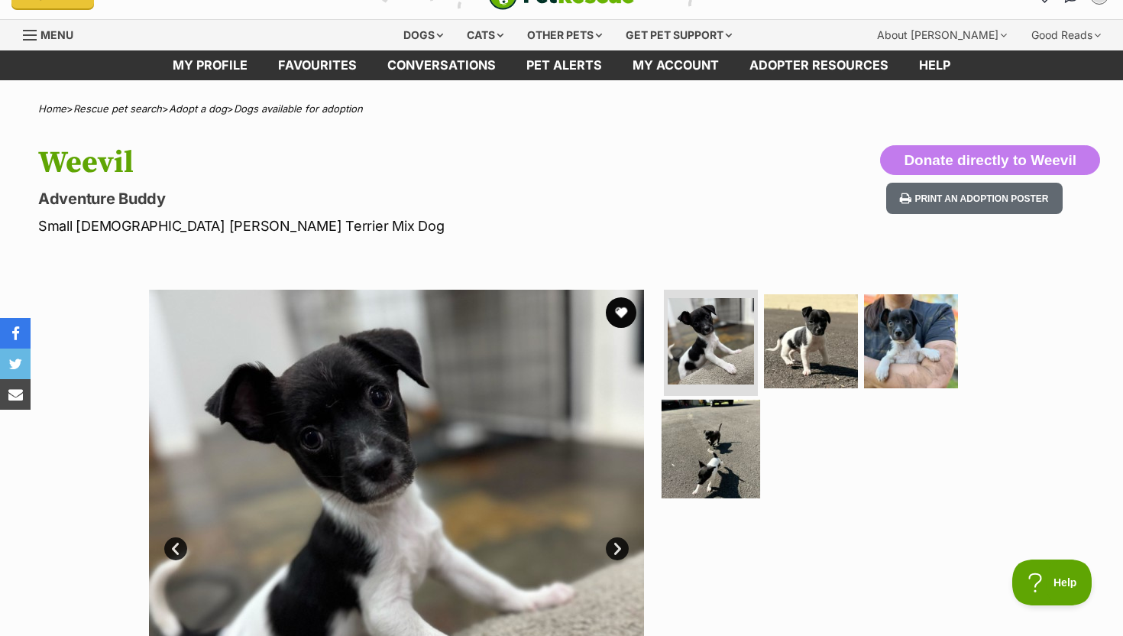
click at [731, 435] on img at bounding box center [711, 449] width 99 height 99
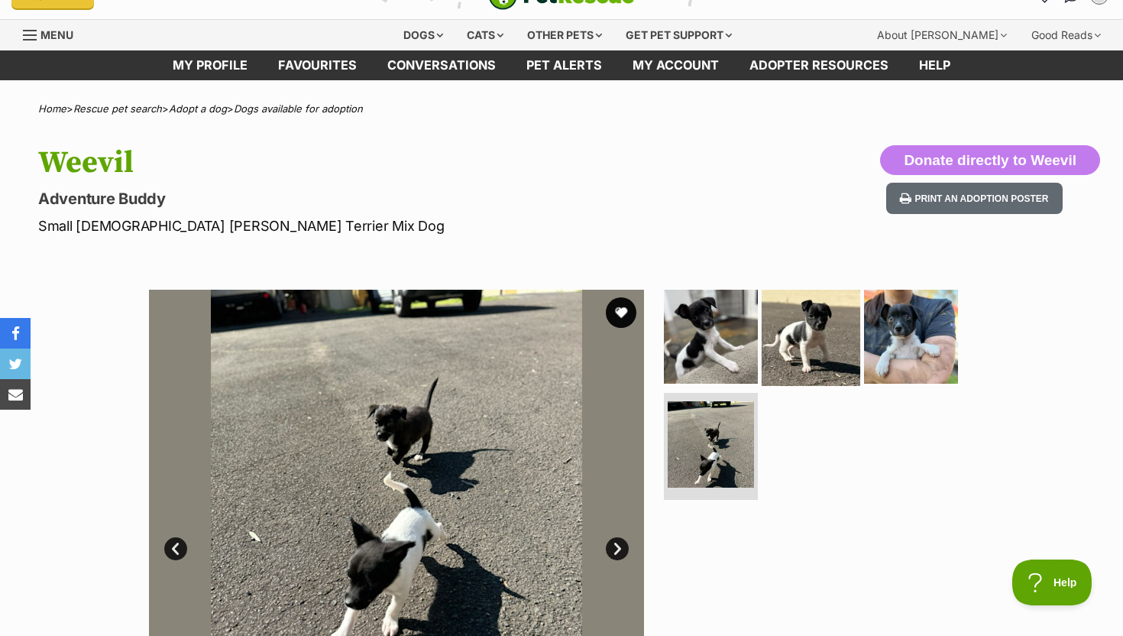
click at [807, 360] on img at bounding box center [811, 336] width 99 height 99
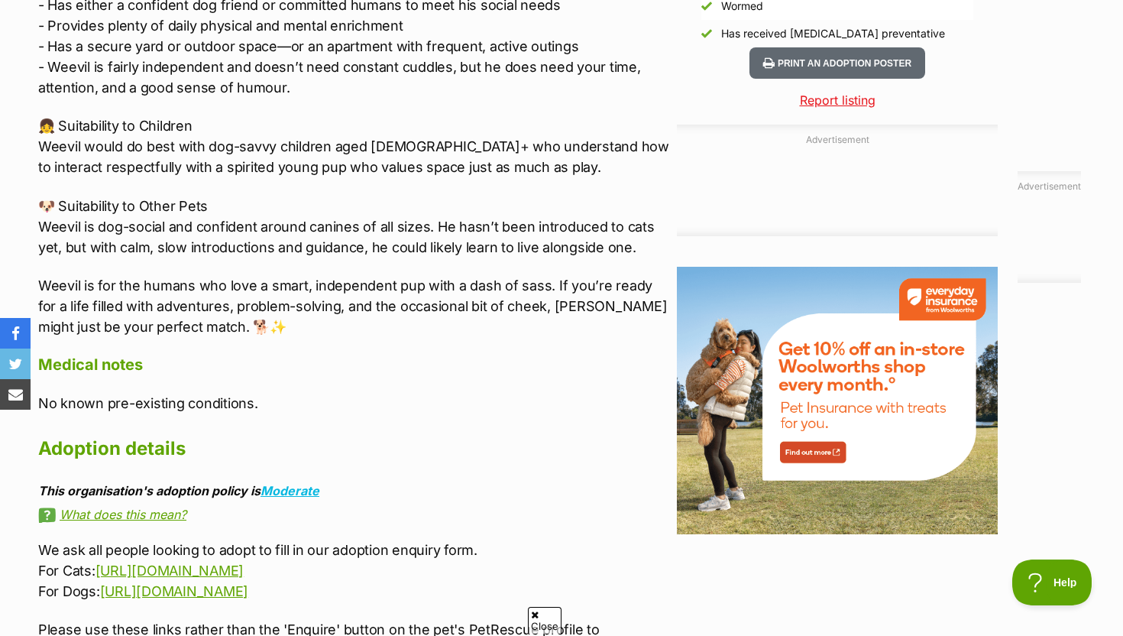
scroll to position [1557, 0]
